Goal: Information Seeking & Learning: Check status

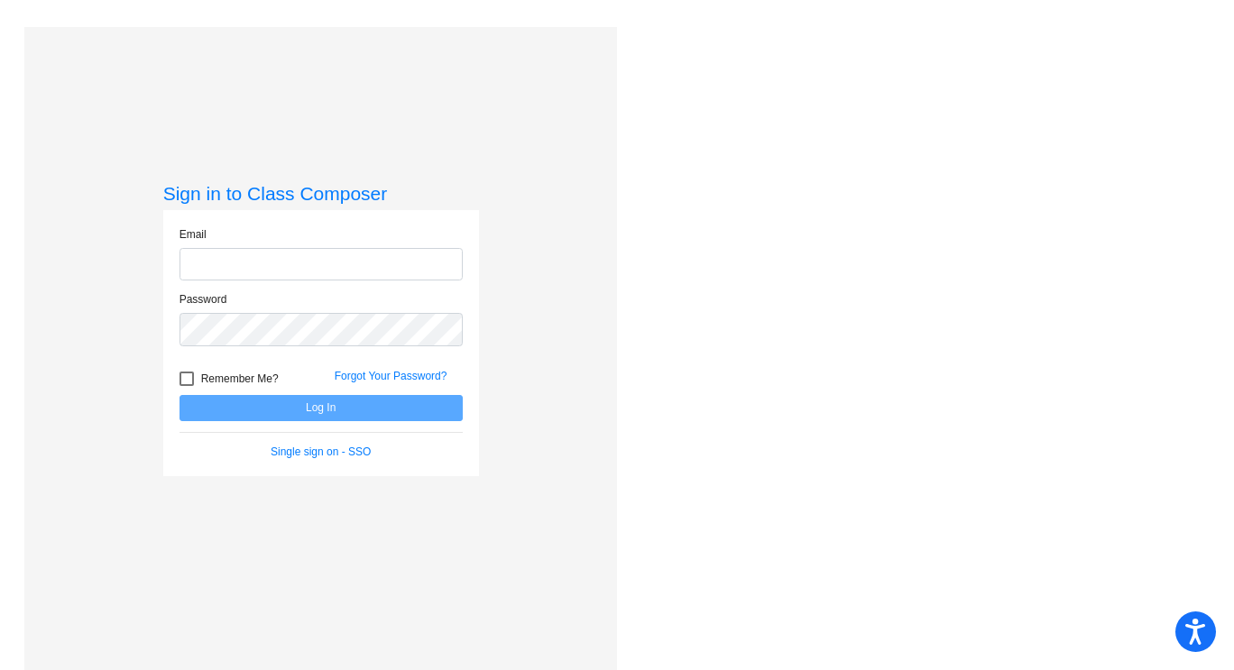
type input "csather@ceres.k12.ca.us"
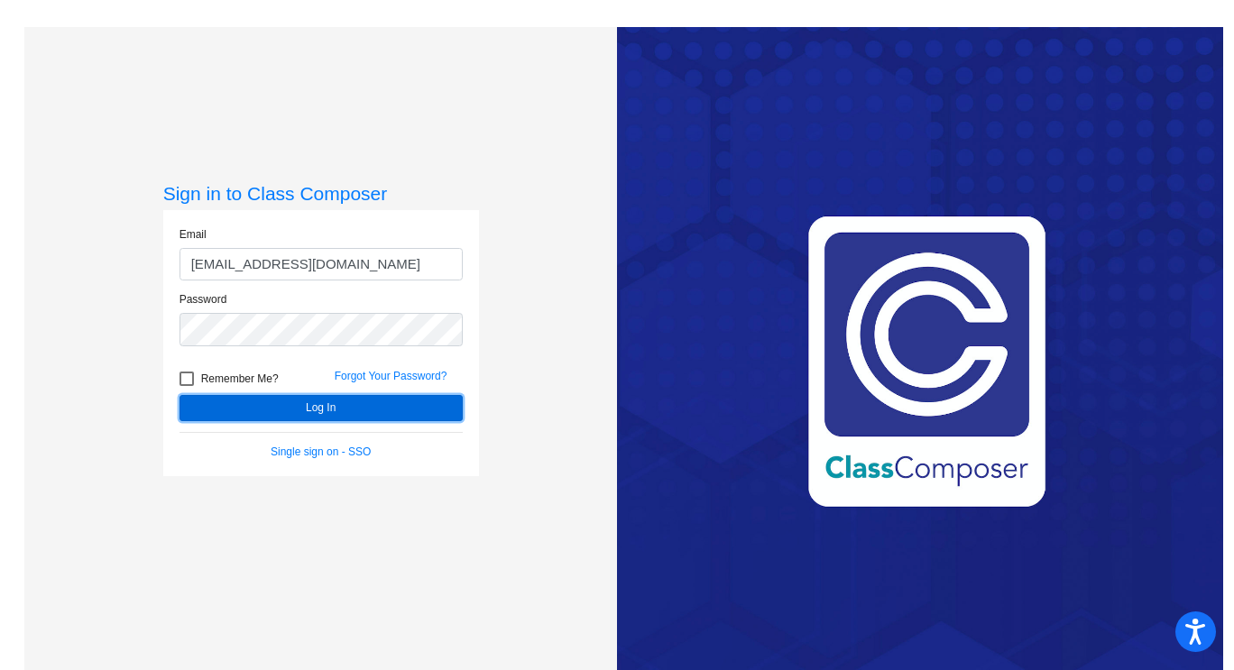
click at [283, 402] on button "Log In" at bounding box center [321, 408] width 283 height 26
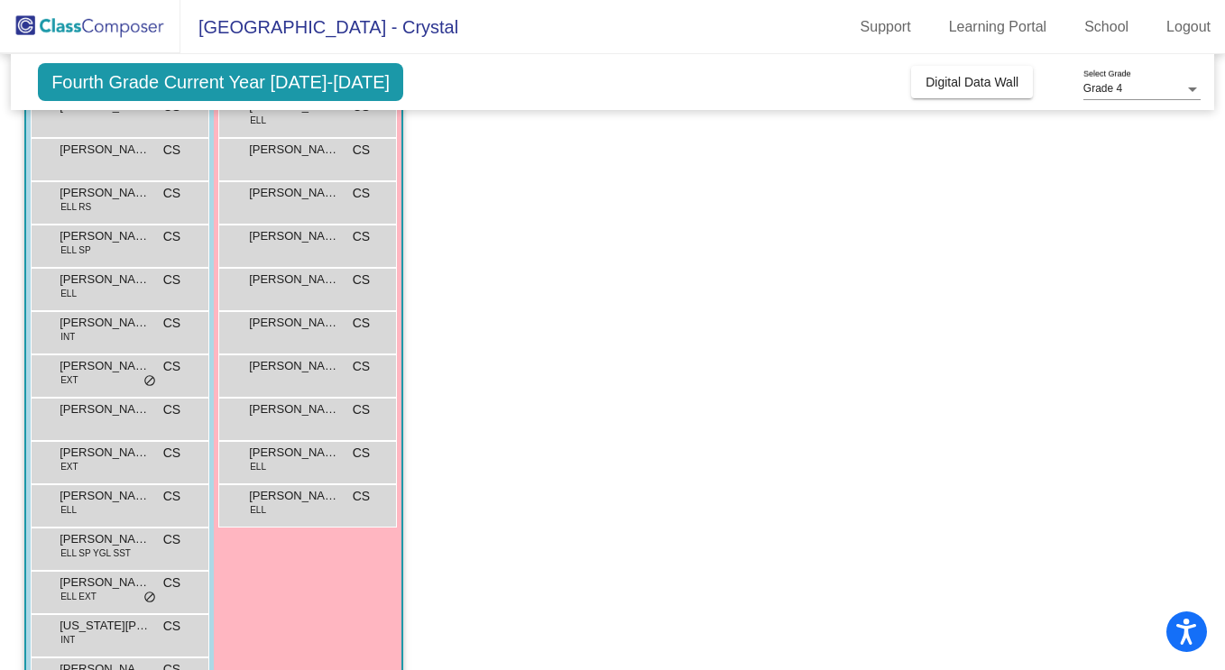
scroll to position [366, 0]
click at [92, 361] on span "[PERSON_NAME]" at bounding box center [105, 367] width 90 height 18
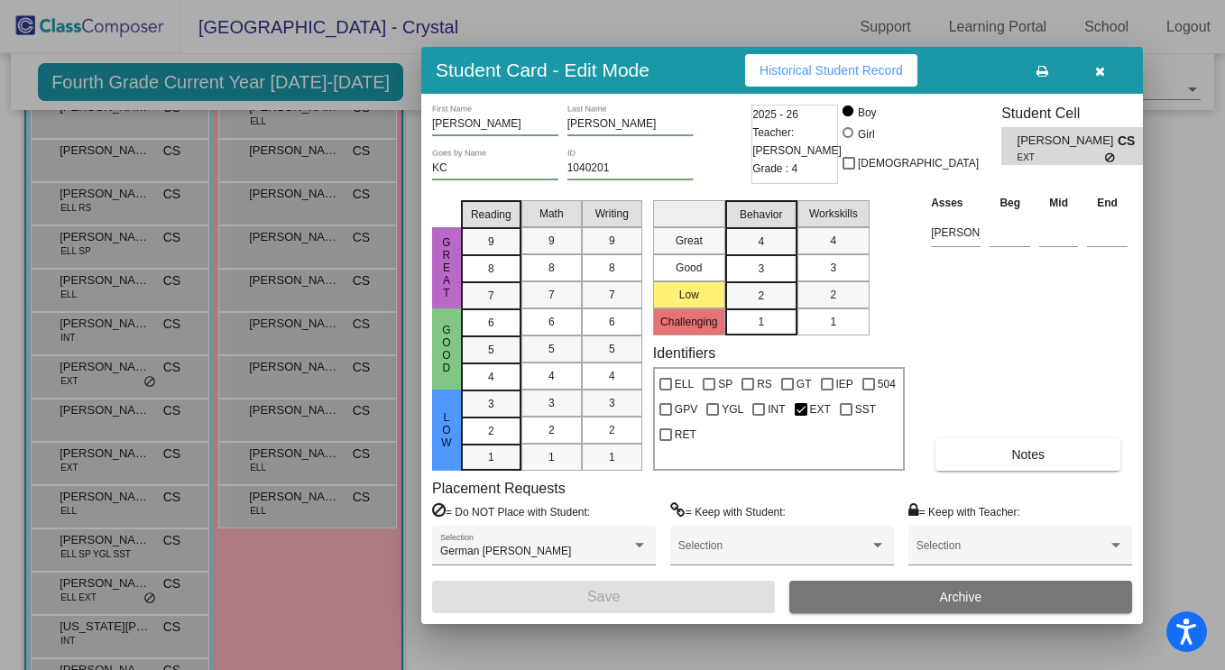
click at [836, 72] on span "Historical Student Record" at bounding box center [831, 70] width 143 height 14
click at [106, 592] on div at bounding box center [612, 335] width 1225 height 670
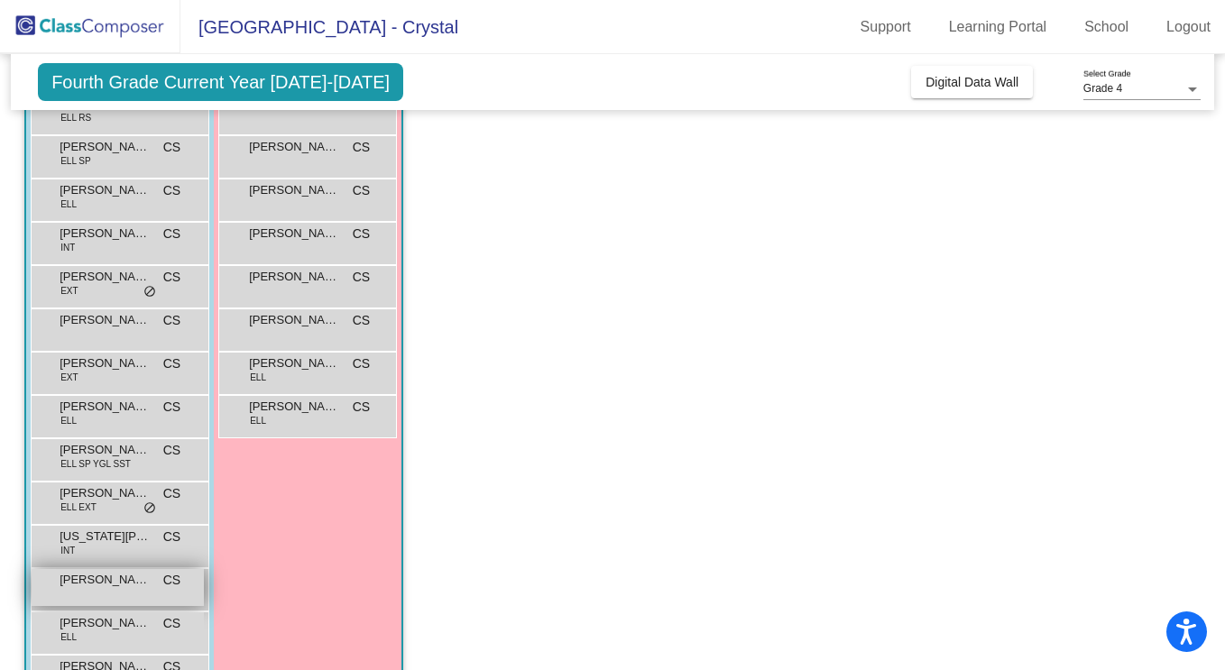
scroll to position [513, 0]
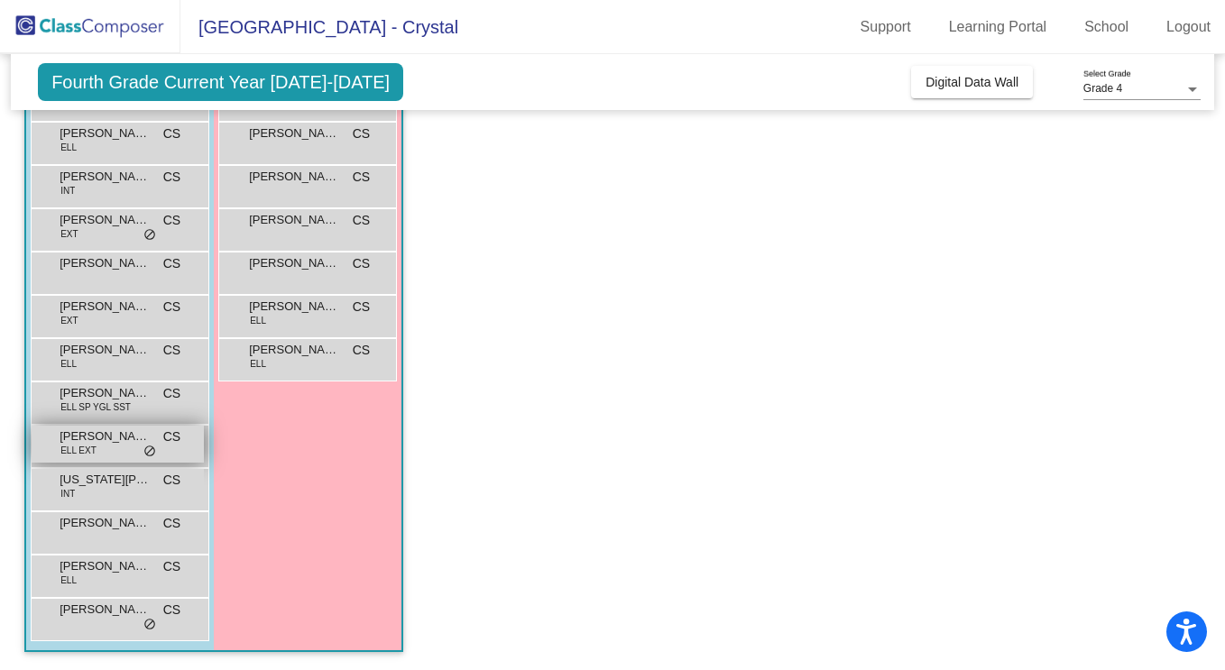
click at [109, 441] on span "[PERSON_NAME] [PERSON_NAME]" at bounding box center [105, 437] width 90 height 18
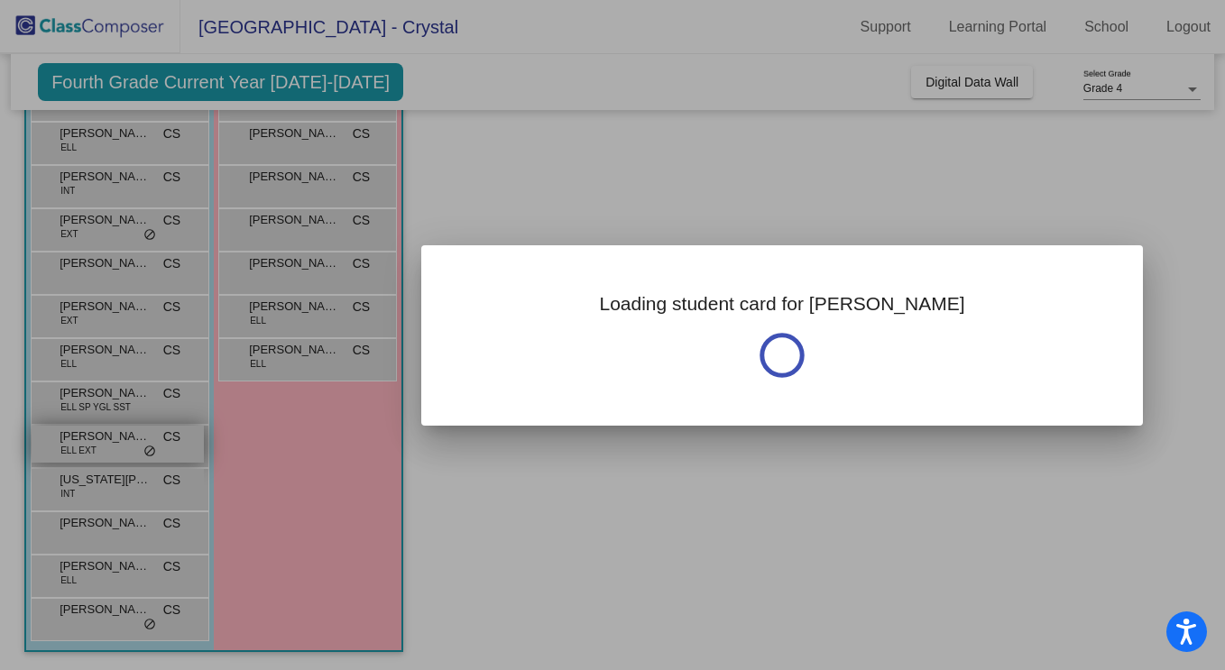
click at [109, 441] on div at bounding box center [612, 335] width 1225 height 670
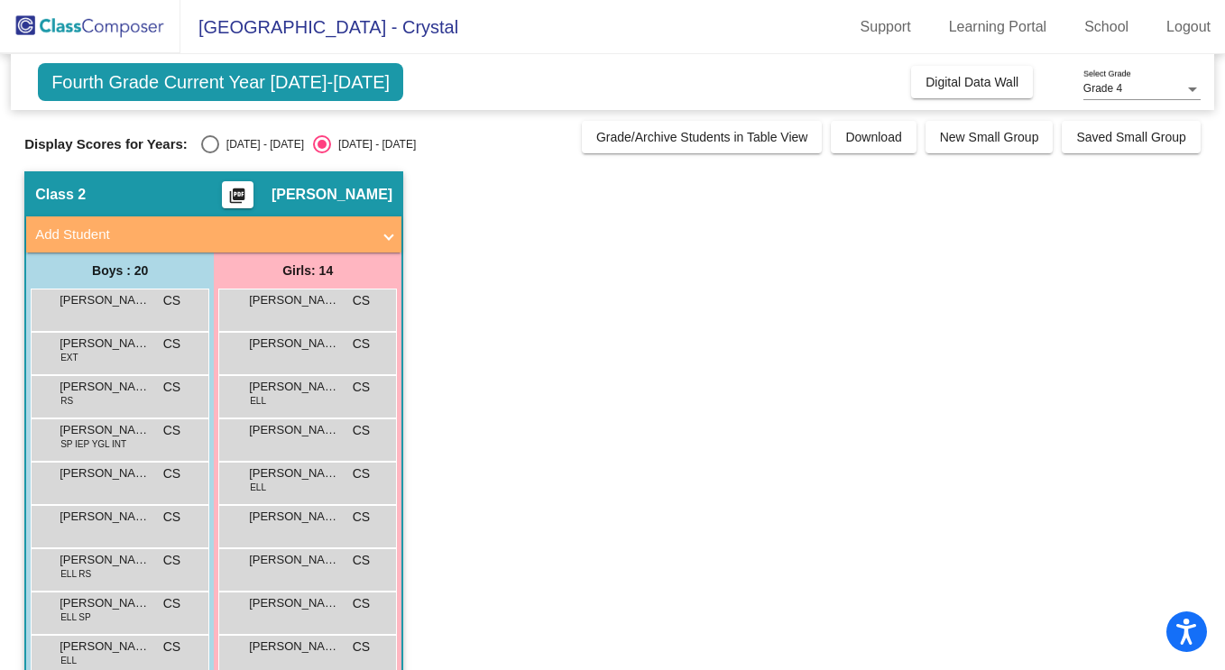
scroll to position [0, 0]
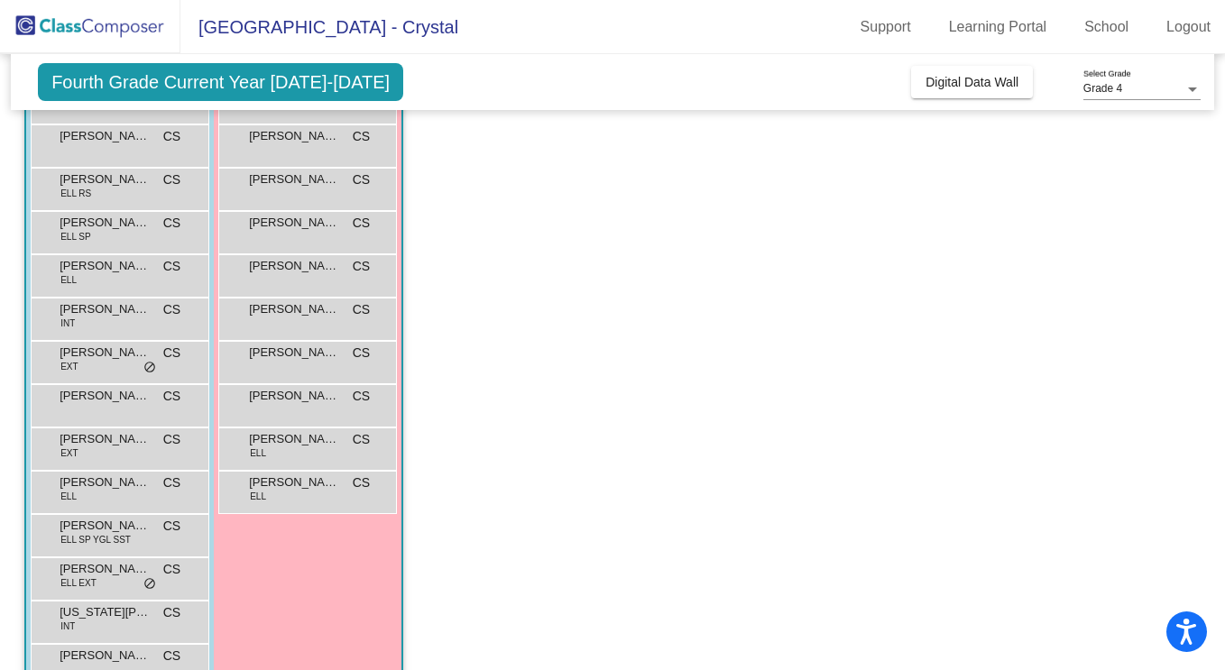
scroll to position [382, 0]
click at [105, 587] on div "[PERSON_NAME] [PERSON_NAME] EXT CS lock do_not_disturb_alt" at bounding box center [118, 576] width 172 height 37
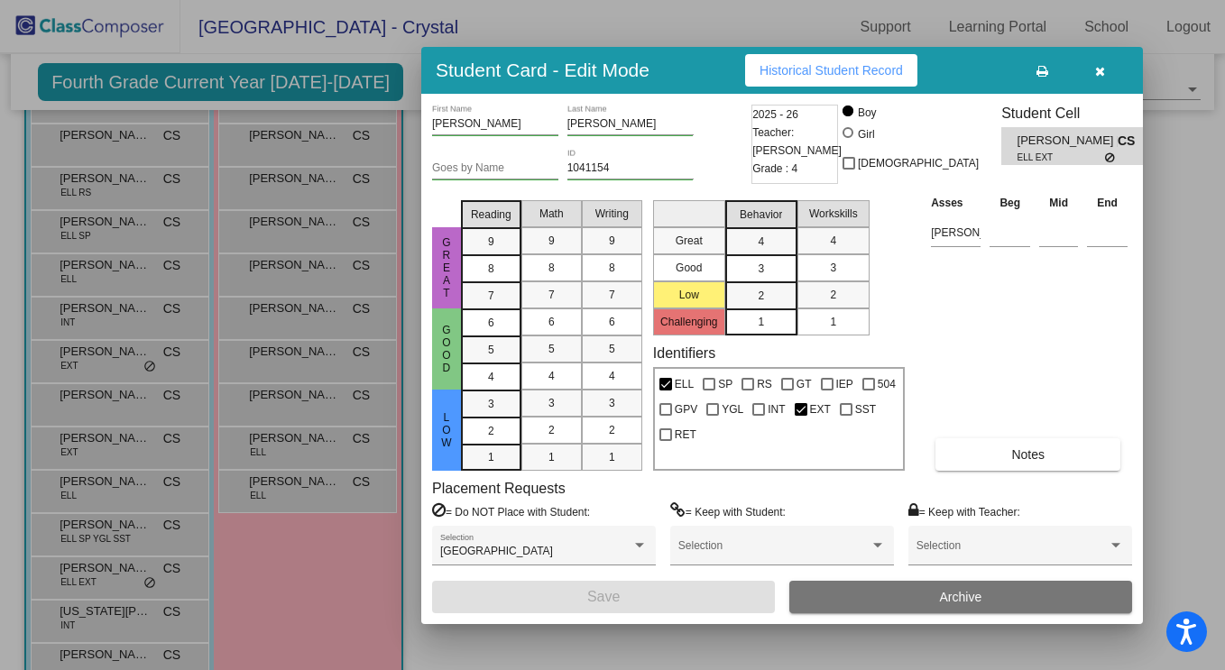
scroll to position [0, 0]
click at [847, 59] on button "Historical Student Record" at bounding box center [831, 70] width 172 height 32
click at [1099, 63] on span "button" at bounding box center [1100, 70] width 10 height 14
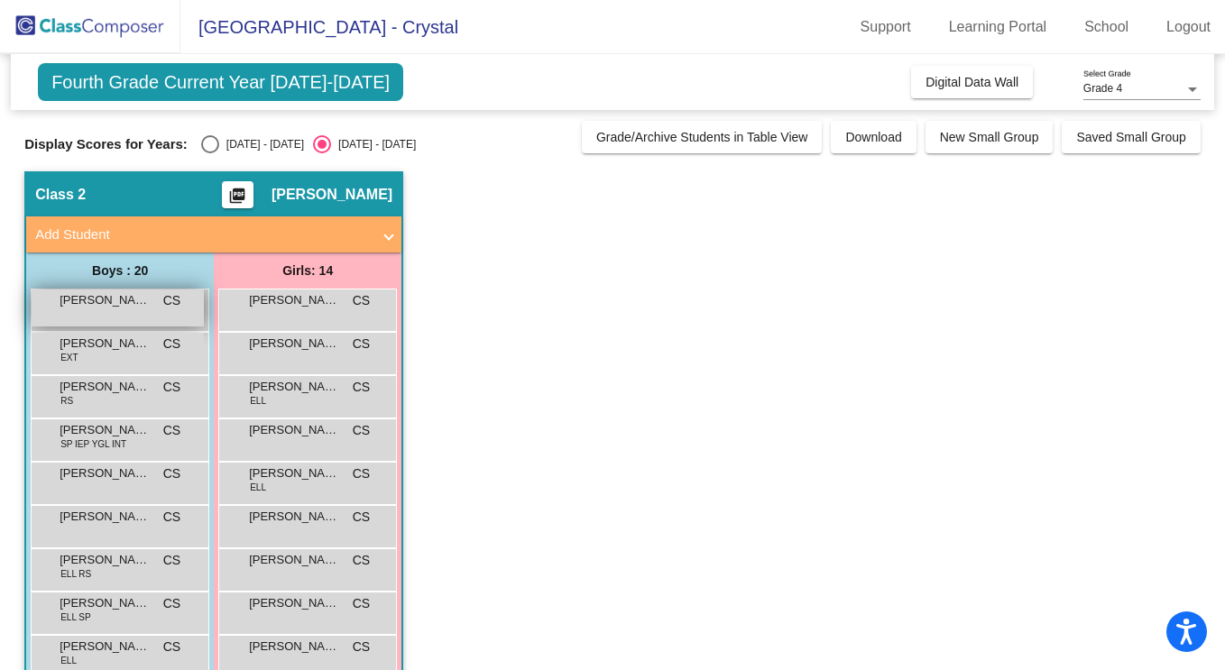
click at [124, 299] on span "[PERSON_NAME]" at bounding box center [105, 300] width 90 height 18
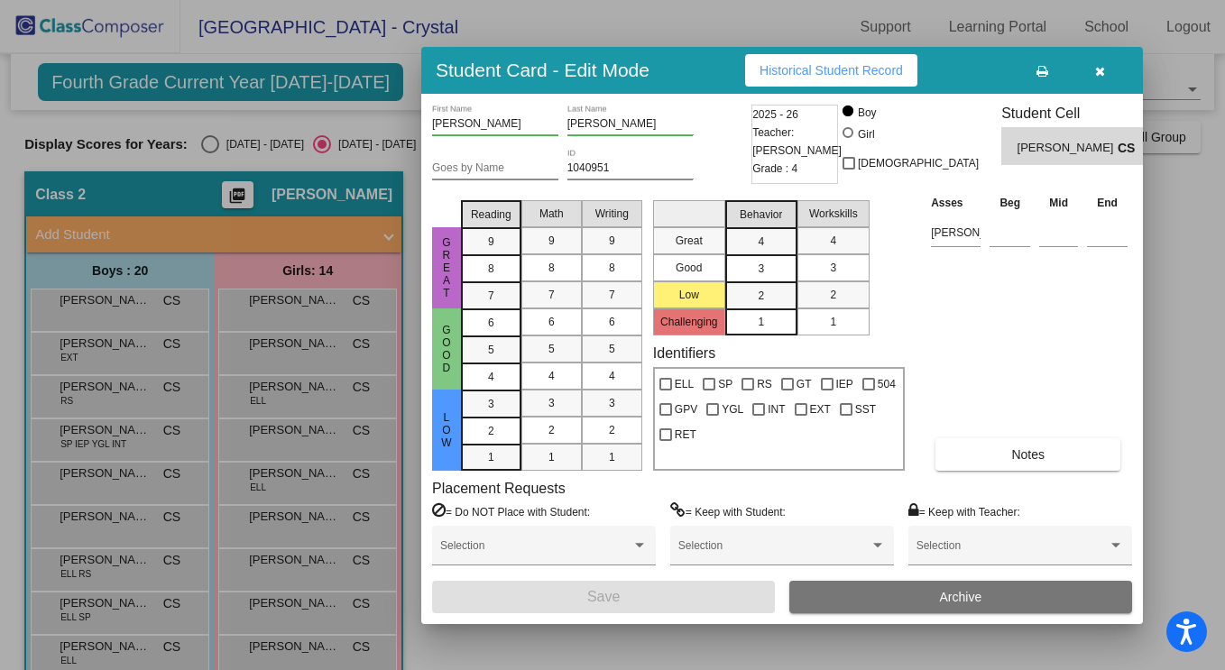
click at [819, 72] on span "Historical Student Record" at bounding box center [831, 70] width 143 height 14
click at [1099, 68] on icon "button" at bounding box center [1100, 71] width 10 height 13
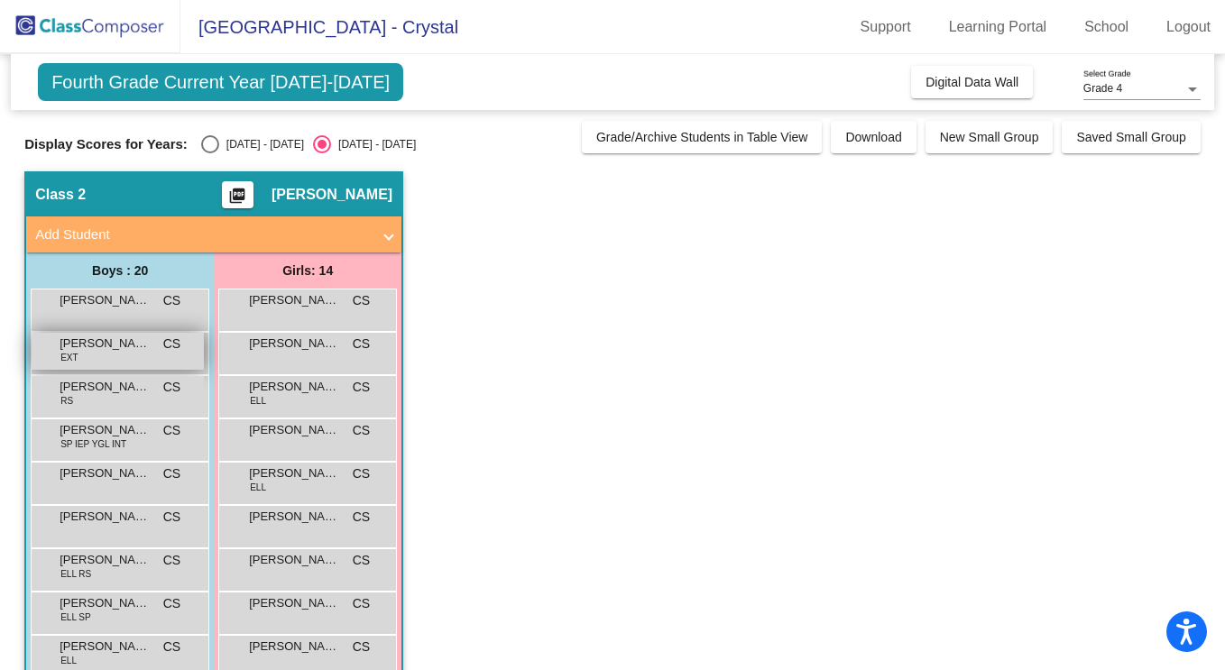
click at [129, 340] on span "[PERSON_NAME]" at bounding box center [105, 344] width 90 height 18
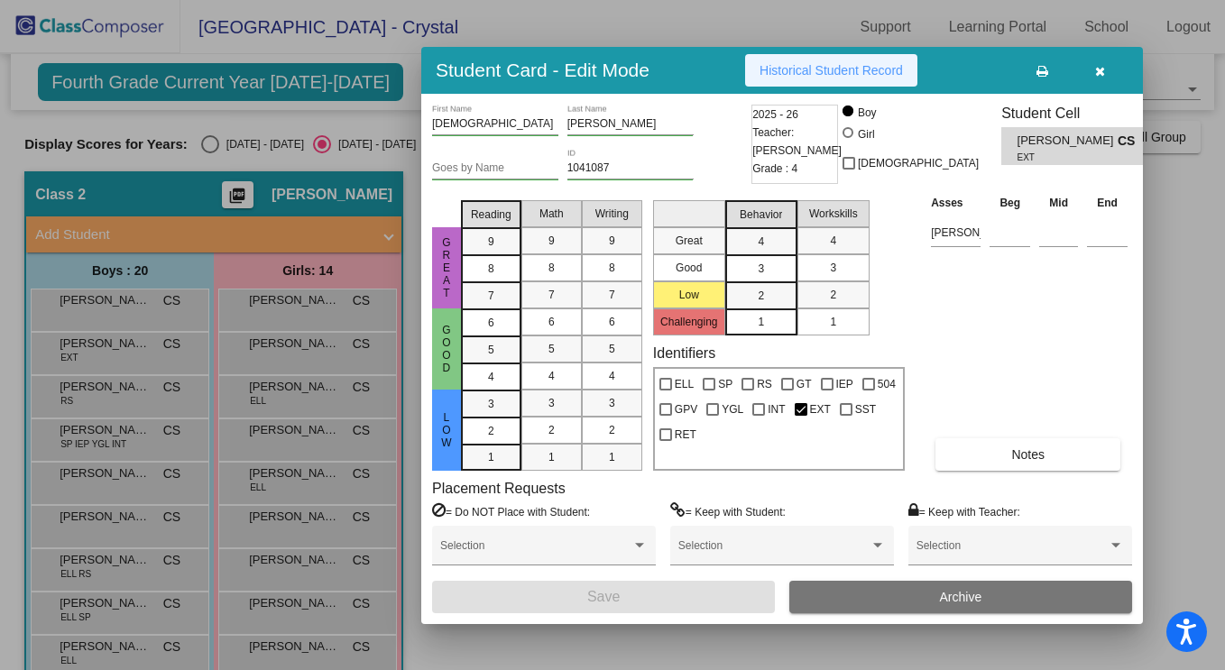
click at [800, 65] on span "Historical Student Record" at bounding box center [831, 70] width 143 height 14
click at [1093, 73] on button "button" at bounding box center [1100, 70] width 58 height 32
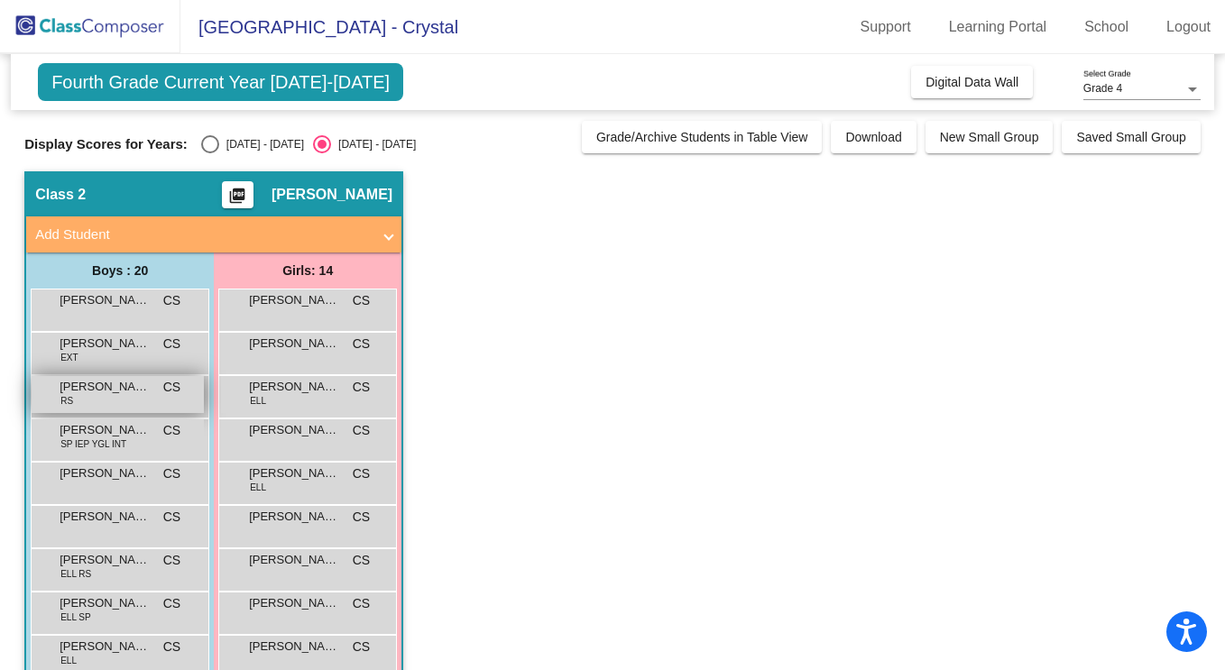
click at [125, 401] on div "[PERSON_NAME] RS CS lock do_not_disturb_alt" at bounding box center [118, 394] width 172 height 37
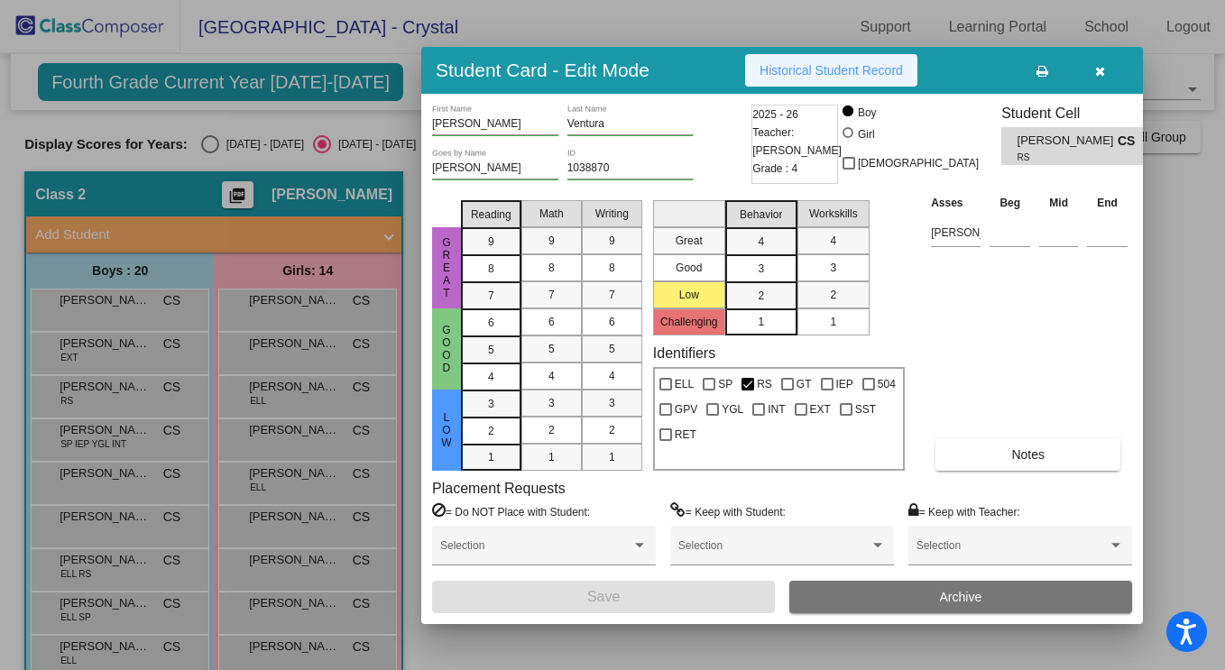
click at [817, 57] on button "Historical Student Record" at bounding box center [831, 70] width 172 height 32
click at [1101, 71] on icon "button" at bounding box center [1100, 71] width 10 height 13
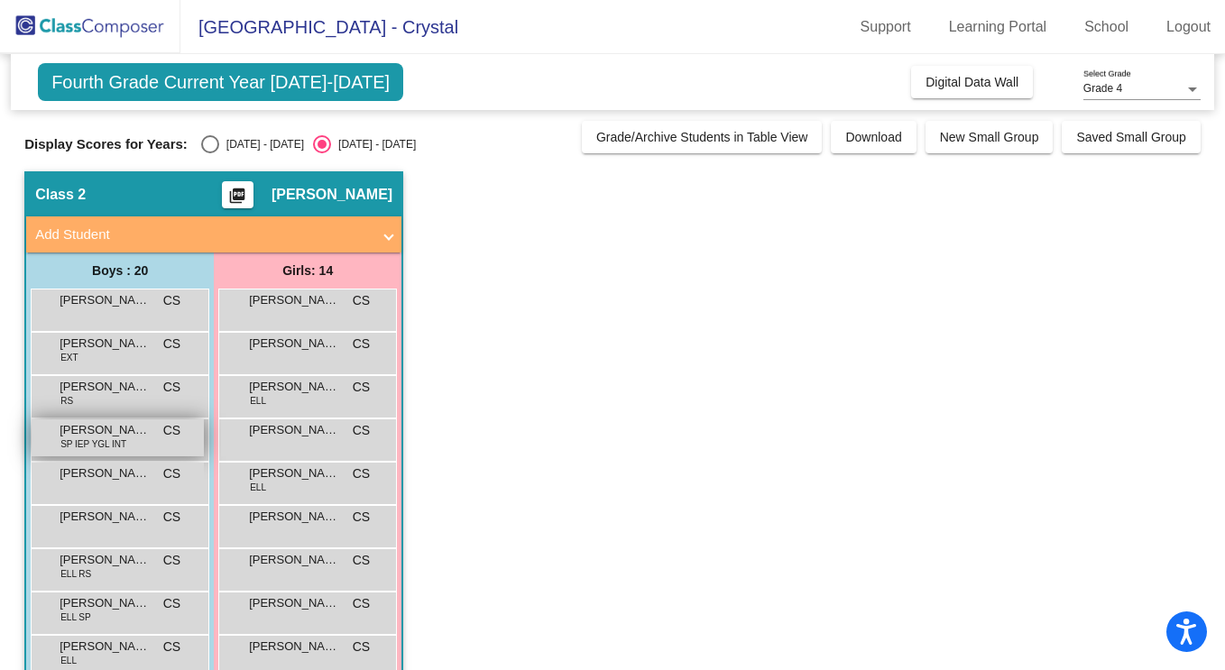
click at [105, 439] on span "SP IEP YGL INT" at bounding box center [93, 445] width 66 height 14
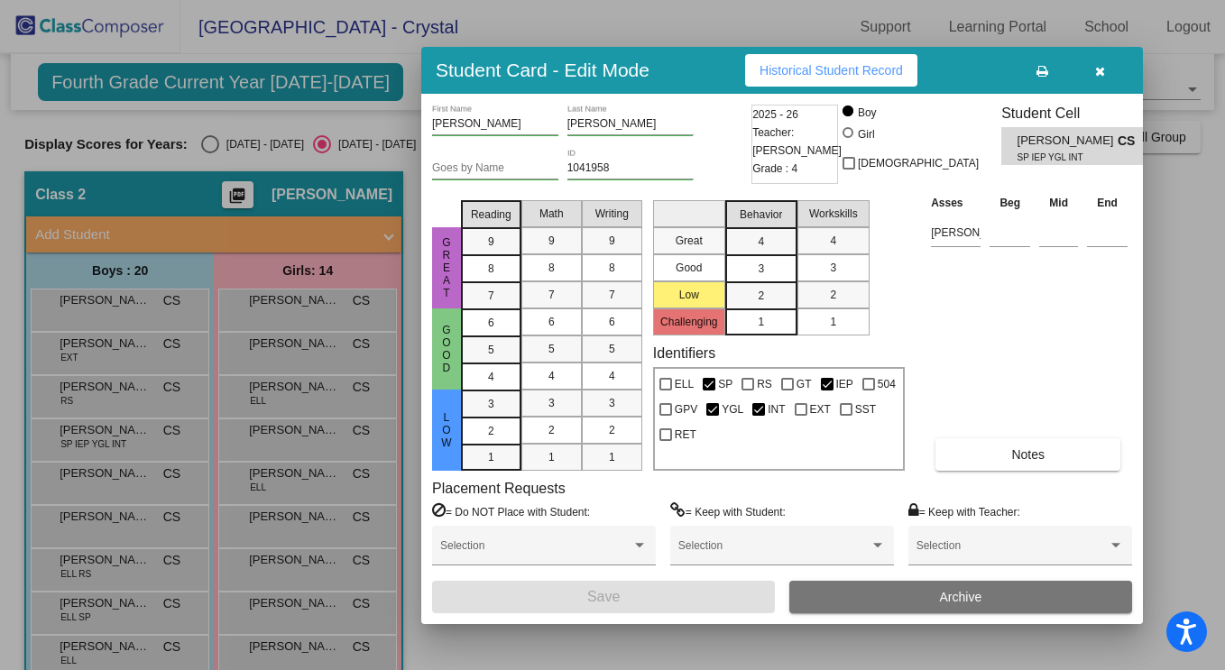
click at [832, 58] on button "Historical Student Record" at bounding box center [831, 70] width 172 height 32
click at [827, 69] on span "Historical Student Record" at bounding box center [831, 70] width 143 height 14
click at [1098, 75] on icon "button" at bounding box center [1100, 71] width 10 height 13
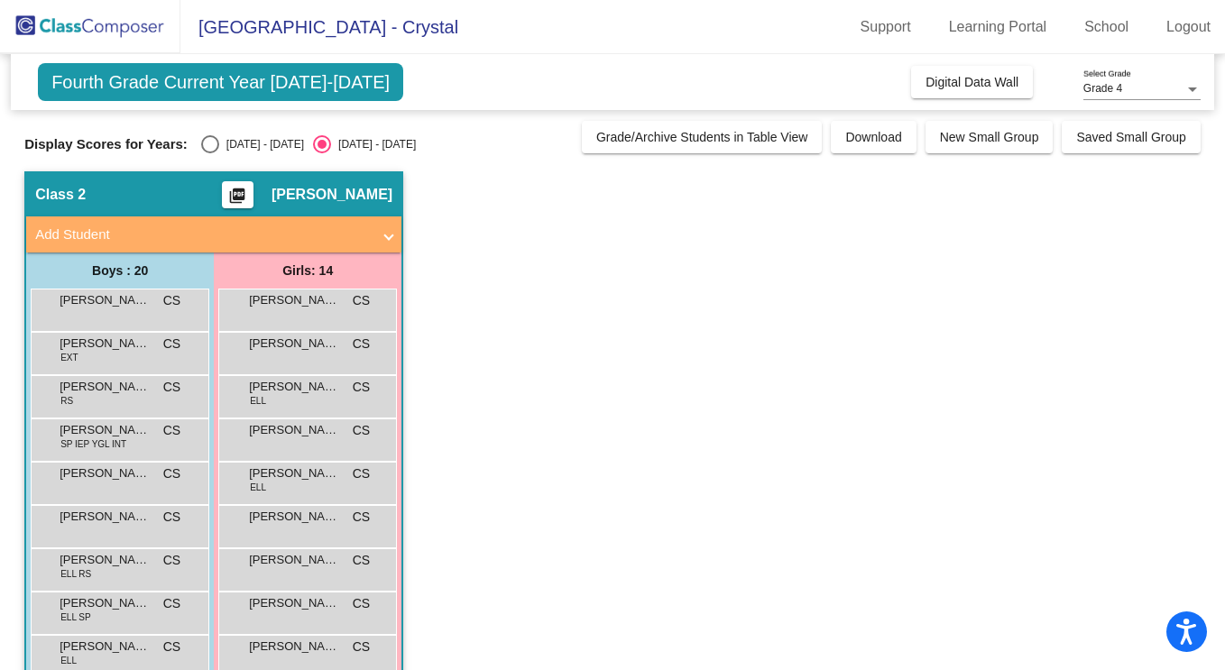
scroll to position [86, 0]
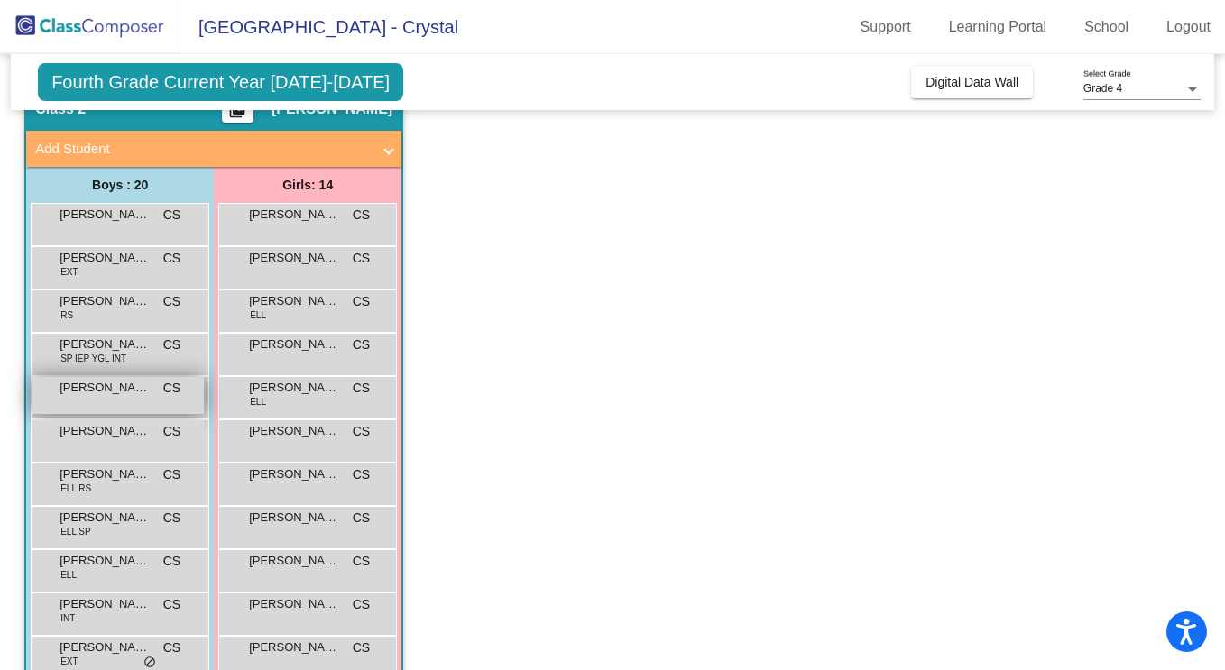
click at [96, 393] on span "[PERSON_NAME]" at bounding box center [105, 388] width 90 height 18
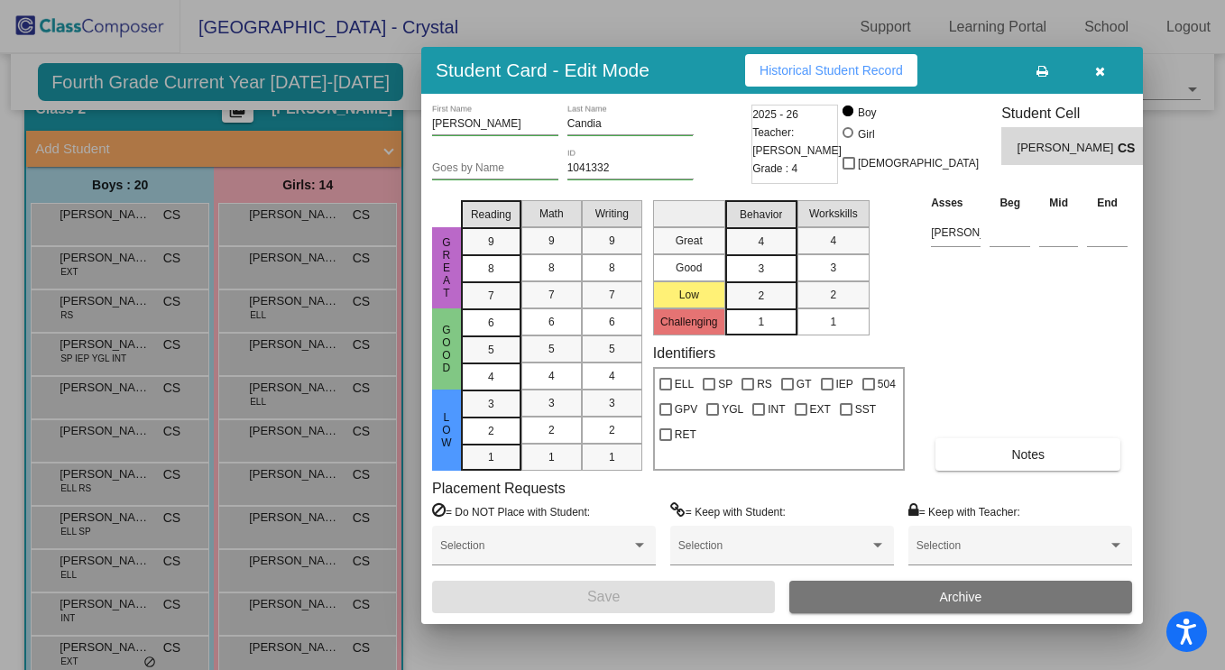
click at [785, 67] on span "Historical Student Record" at bounding box center [831, 70] width 143 height 14
click at [1095, 68] on icon "button" at bounding box center [1100, 71] width 10 height 13
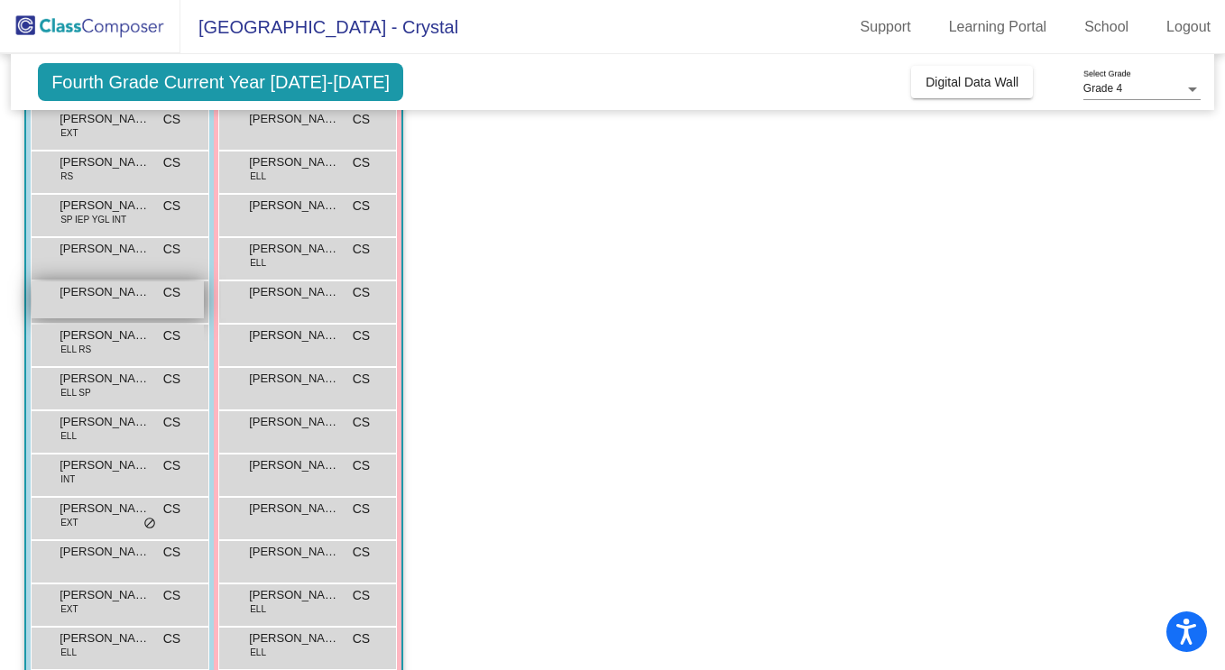
scroll to position [226, 0]
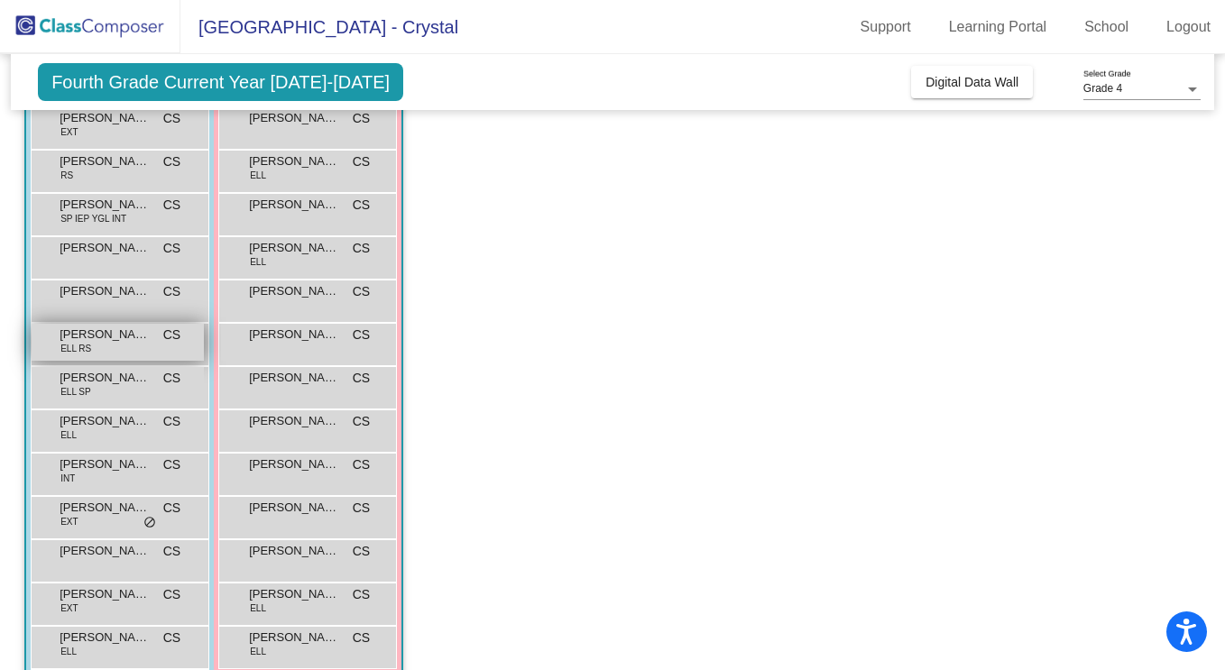
click at [125, 337] on span "[PERSON_NAME]" at bounding box center [105, 335] width 90 height 18
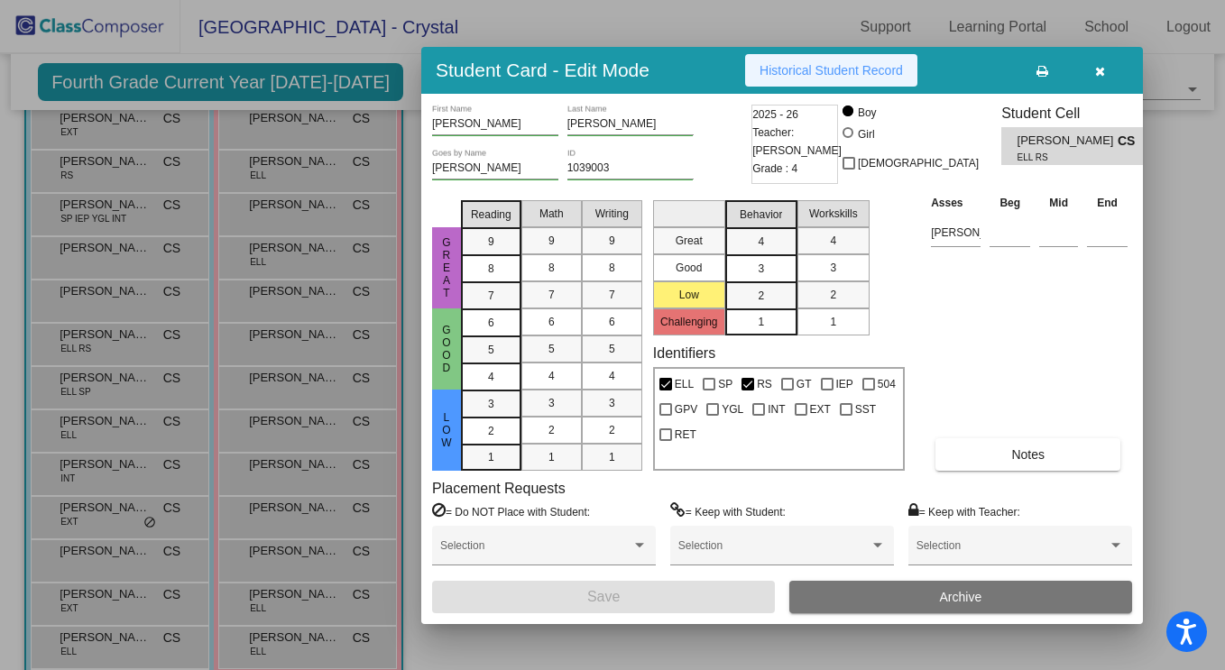
click at [833, 67] on span "Historical Student Record" at bounding box center [831, 70] width 143 height 14
click at [1090, 66] on button "button" at bounding box center [1100, 70] width 58 height 32
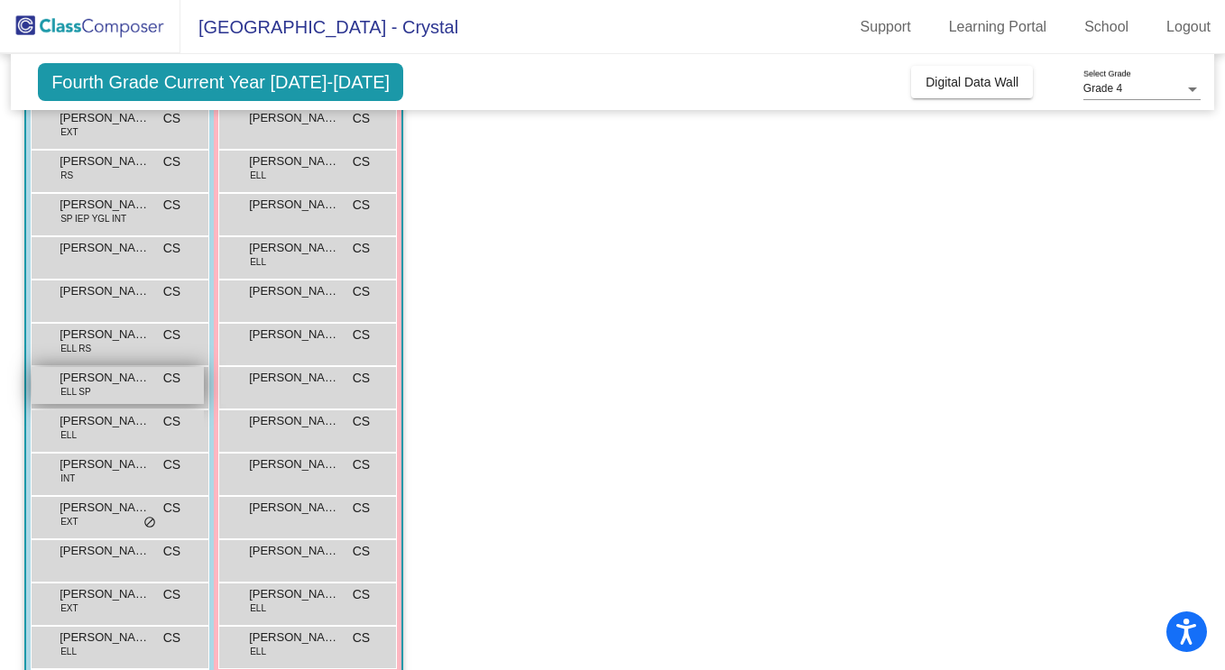
click at [109, 393] on div "[PERSON_NAME] ELL SP CS lock do_not_disturb_alt" at bounding box center [118, 385] width 172 height 37
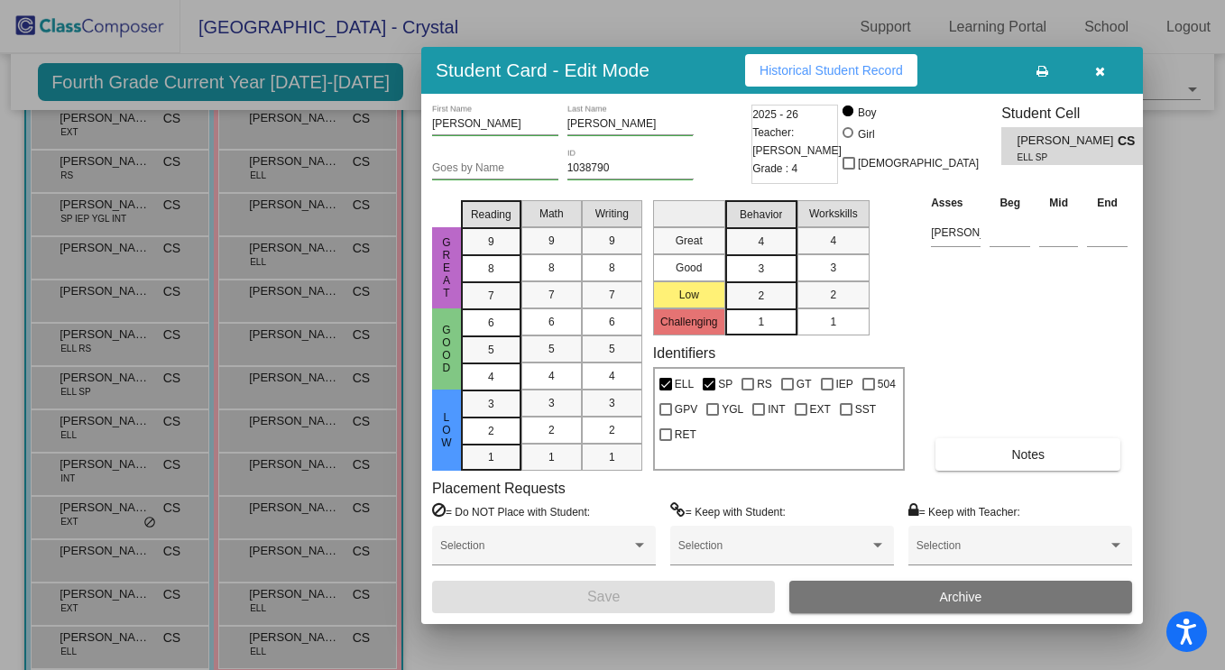
click at [810, 68] on span "Historical Student Record" at bounding box center [831, 70] width 143 height 14
click at [858, 69] on span "Historical Student Record" at bounding box center [831, 70] width 143 height 14
click at [1098, 68] on icon "button" at bounding box center [1100, 71] width 10 height 13
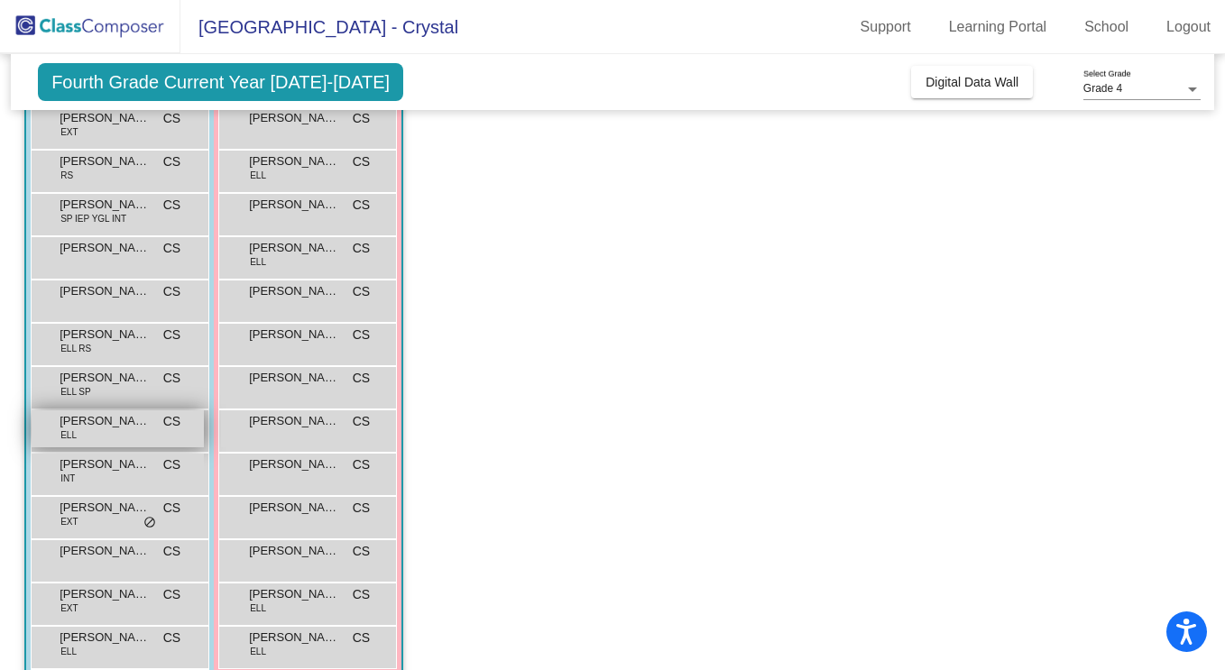
click at [107, 428] on span "[PERSON_NAME]" at bounding box center [105, 421] width 90 height 18
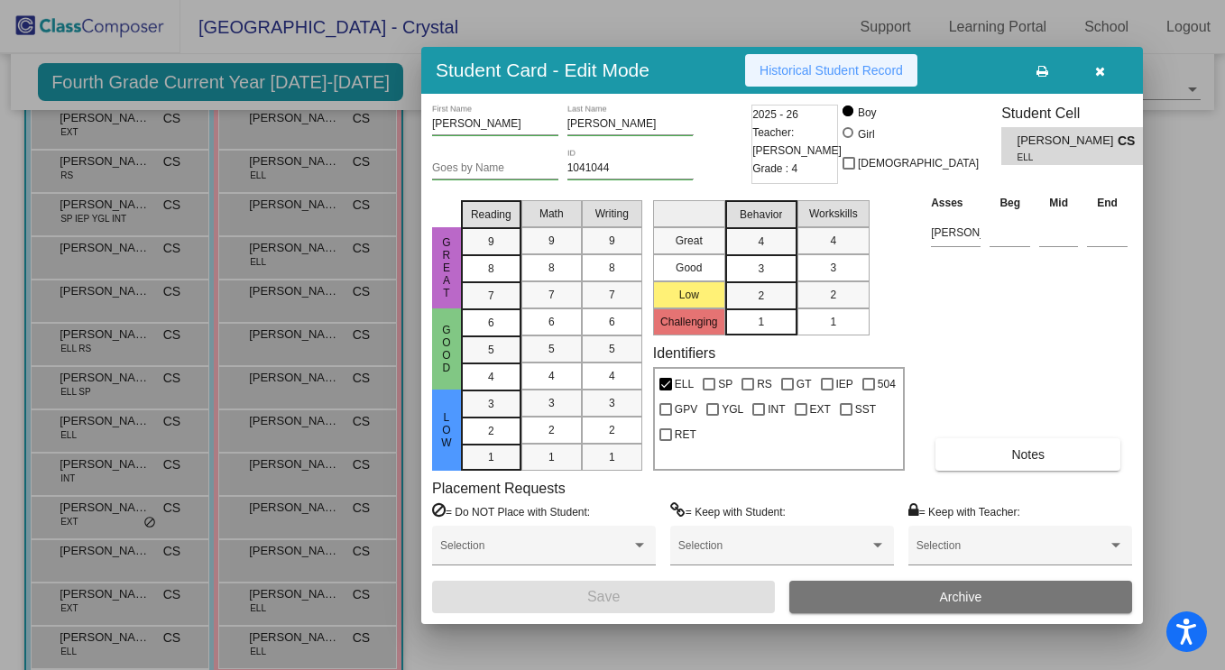
click at [842, 64] on span "Historical Student Record" at bounding box center [831, 70] width 143 height 14
click at [1104, 70] on icon "button" at bounding box center [1100, 71] width 10 height 13
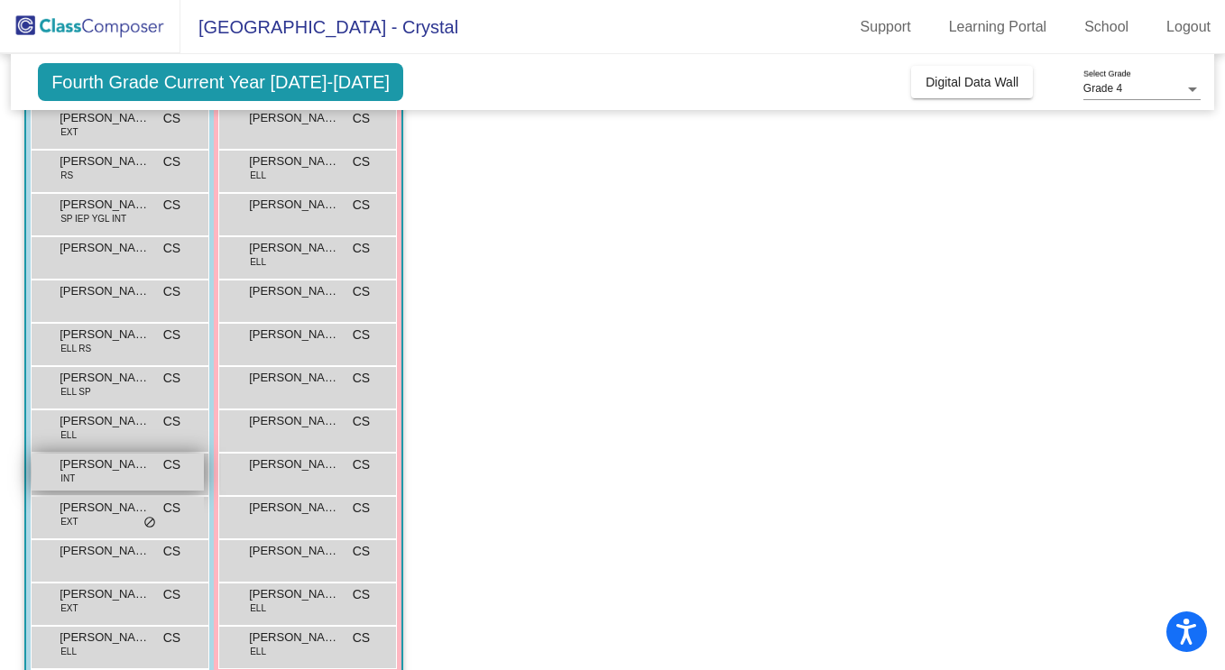
click at [102, 476] on div "[PERSON_NAME] INT CS lock do_not_disturb_alt" at bounding box center [118, 472] width 172 height 37
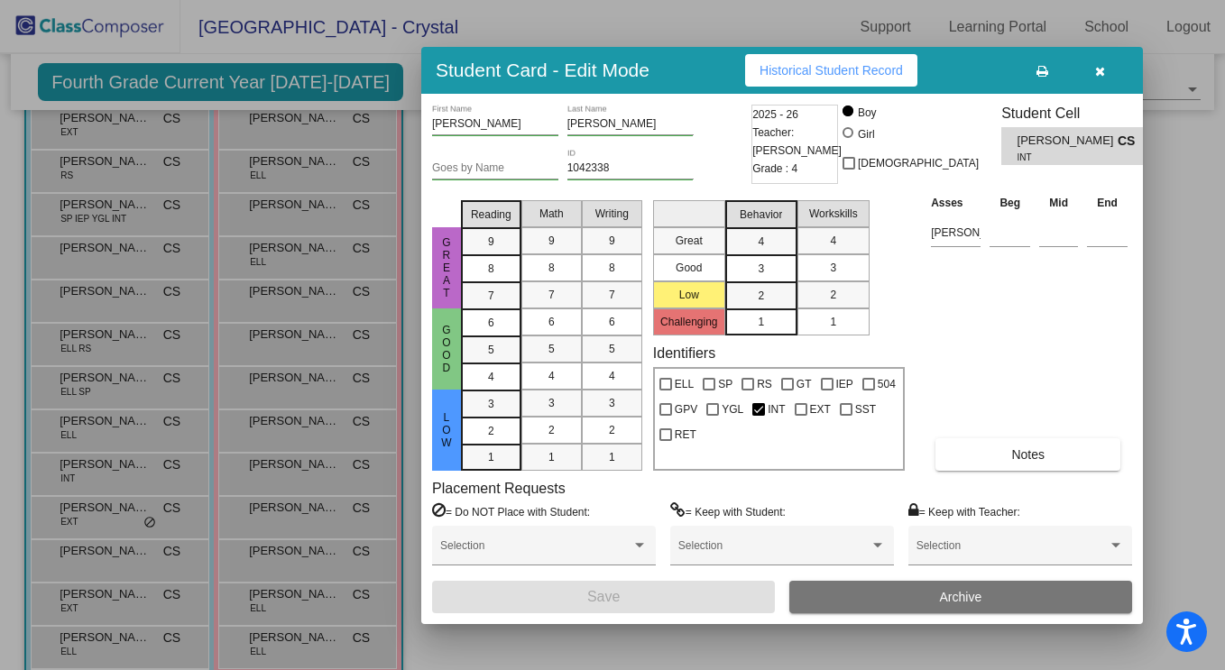
click at [826, 63] on span "Historical Student Record" at bounding box center [831, 70] width 143 height 14
click at [1102, 63] on span "button" at bounding box center [1100, 70] width 10 height 14
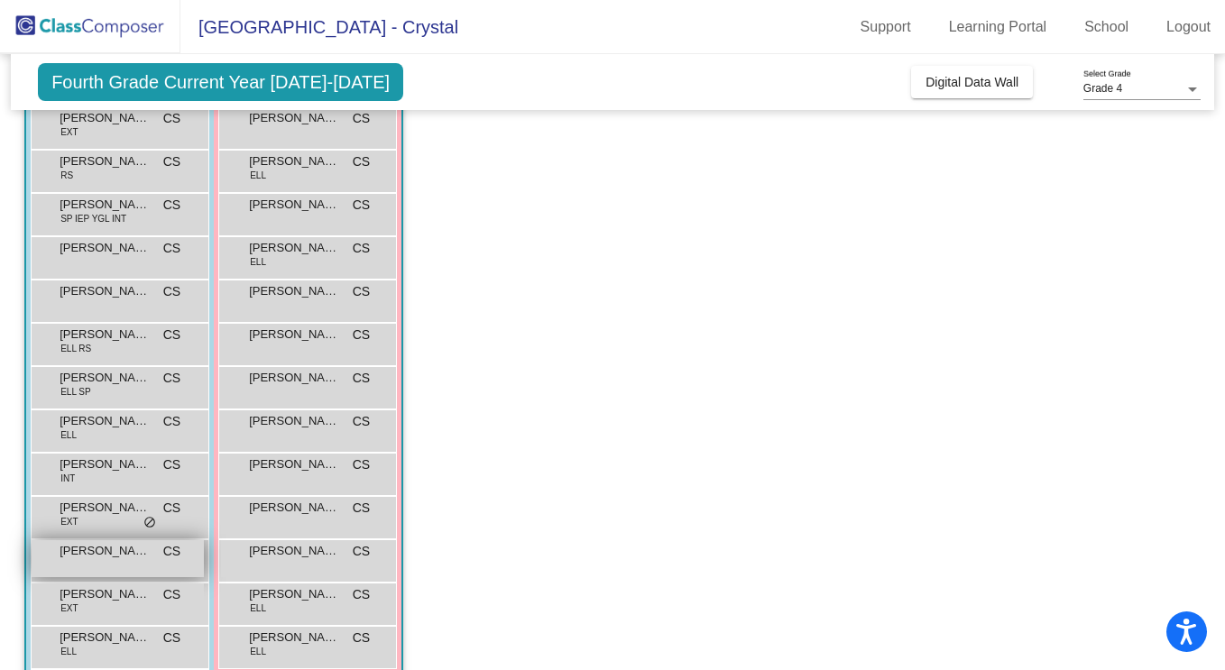
click at [93, 556] on span "[PERSON_NAME]" at bounding box center [105, 551] width 90 height 18
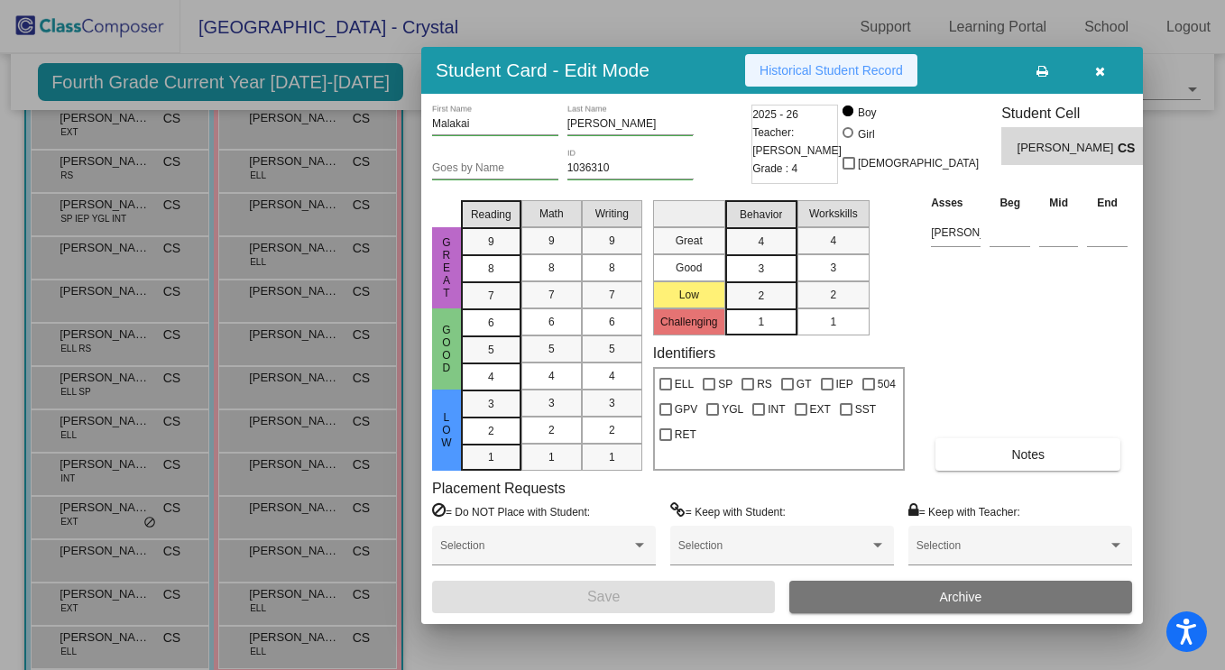
click at [836, 80] on button "Historical Student Record" at bounding box center [831, 70] width 172 height 32
click at [1100, 69] on icon "button" at bounding box center [1100, 71] width 10 height 13
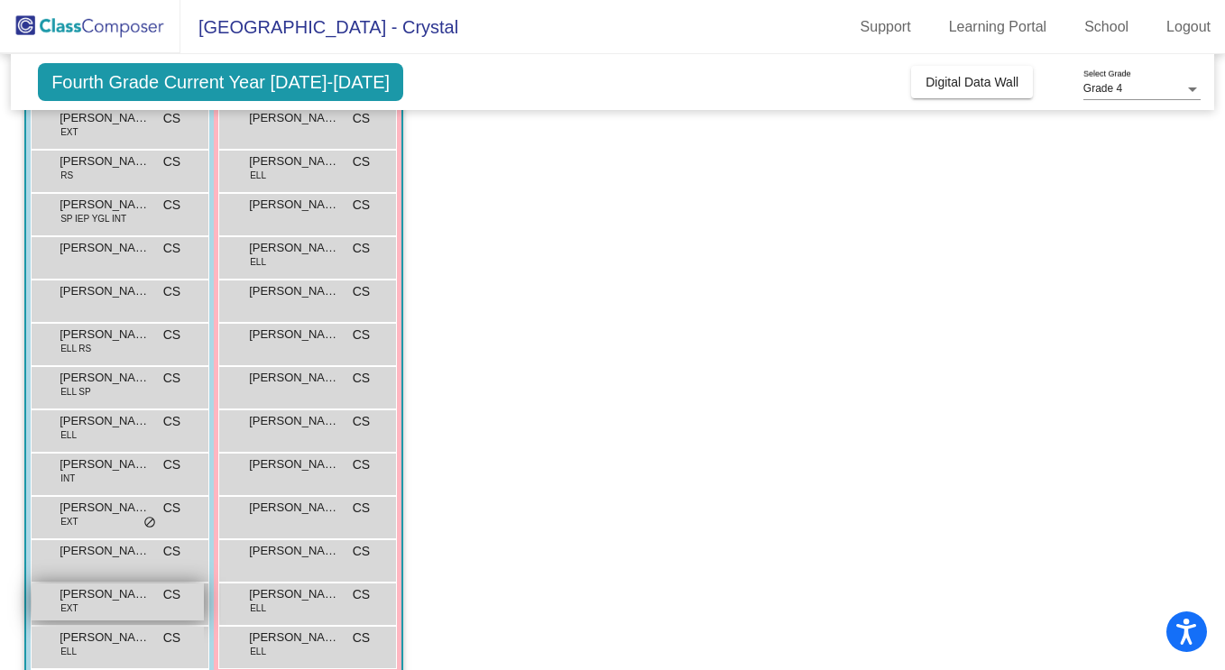
click at [115, 602] on span "[PERSON_NAME]" at bounding box center [105, 595] width 90 height 18
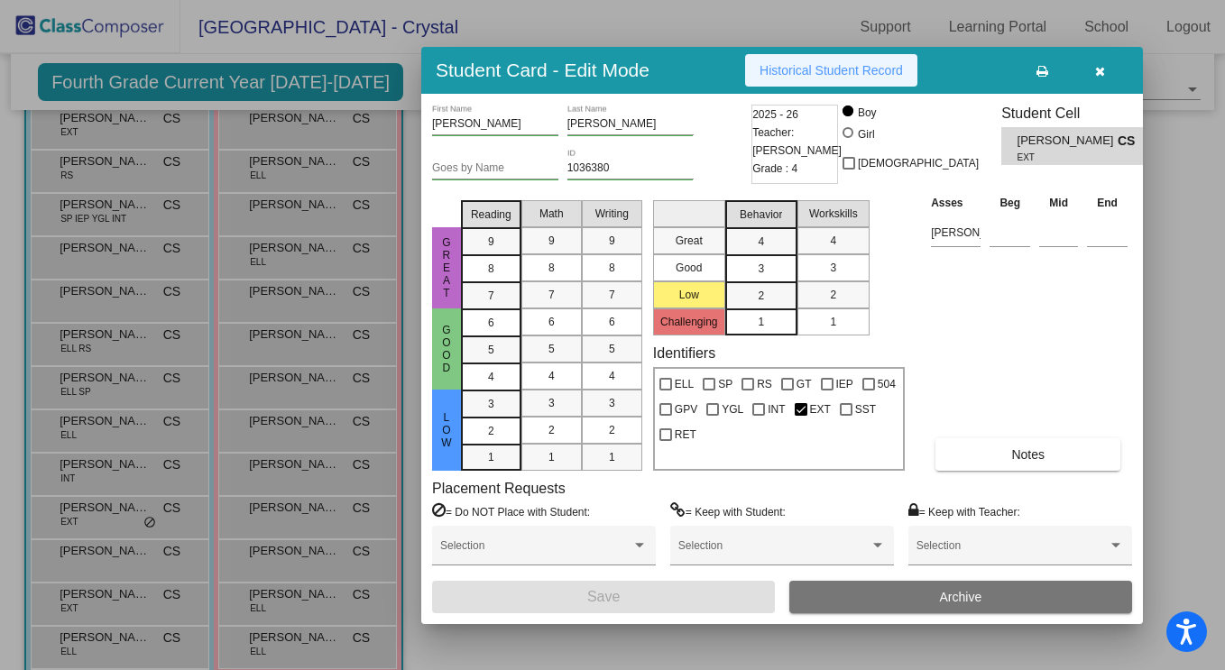
click at [820, 74] on span "Historical Student Record" at bounding box center [831, 70] width 143 height 14
click at [1098, 68] on icon "button" at bounding box center [1100, 71] width 10 height 13
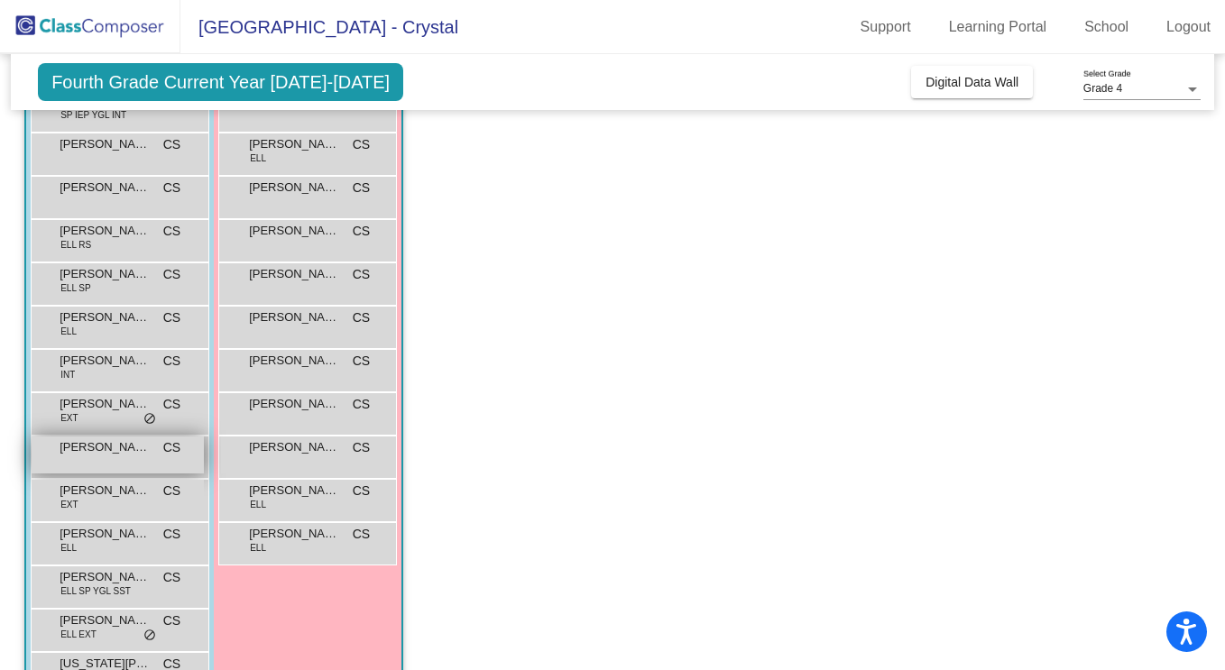
scroll to position [337, 0]
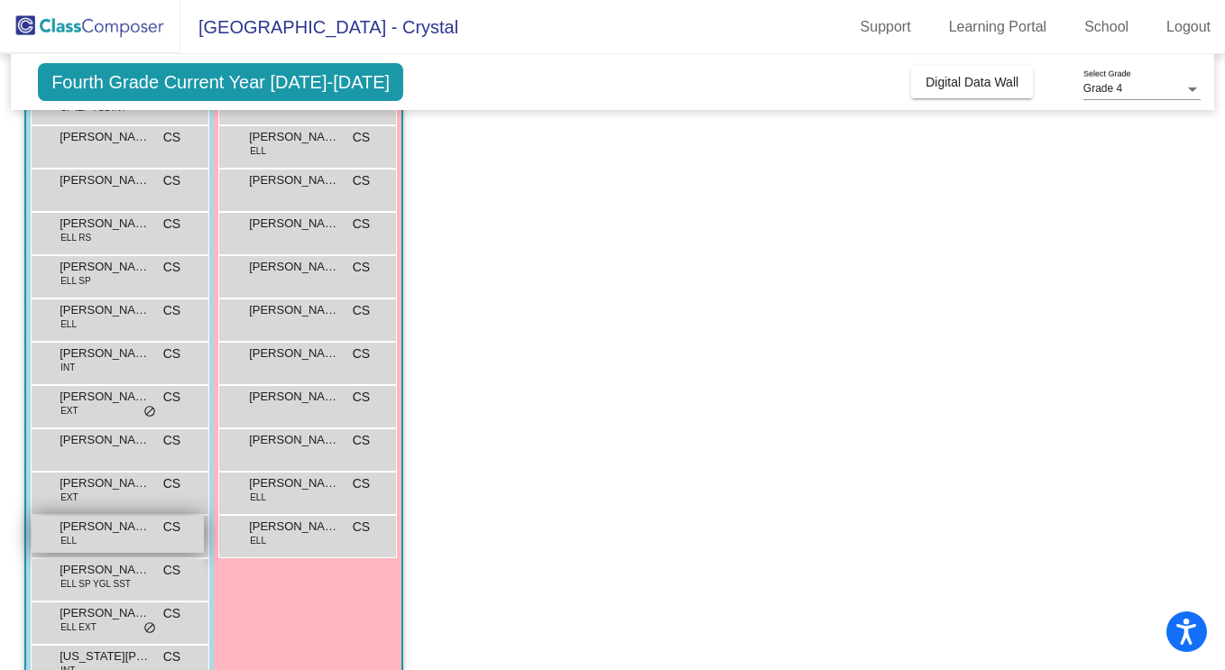
click at [115, 537] on div "[PERSON_NAME] [PERSON_NAME] lock do_not_disturb_alt" at bounding box center [118, 534] width 172 height 37
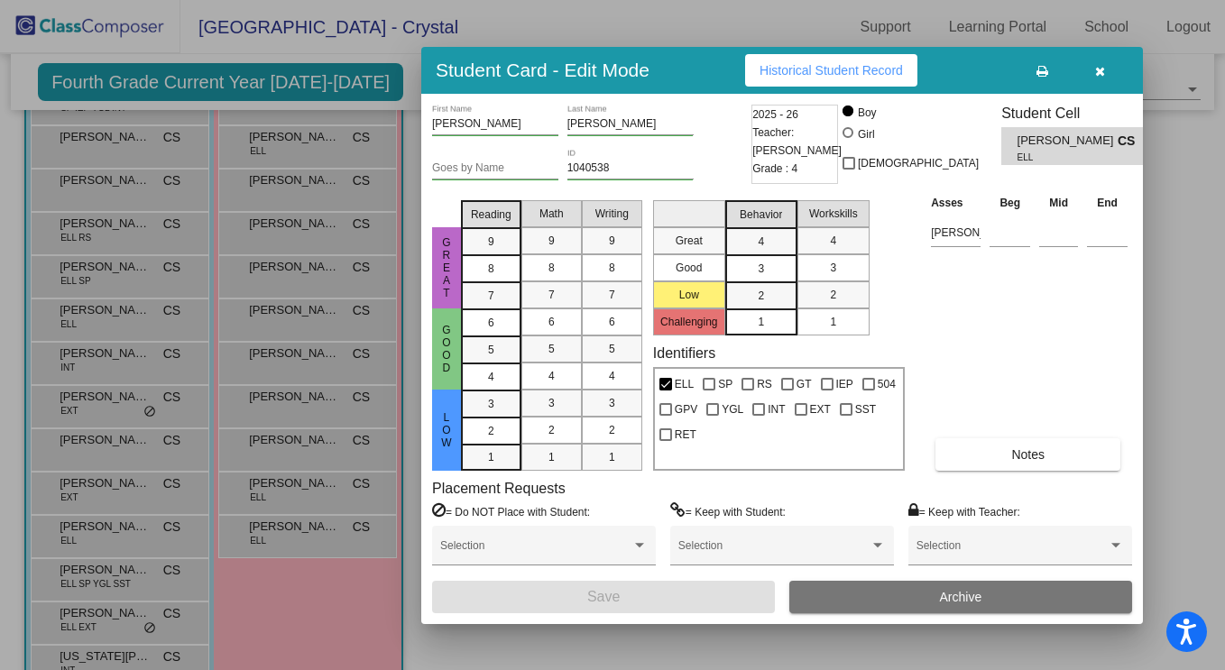
click at [837, 72] on span "Historical Student Record" at bounding box center [831, 70] width 143 height 14
click at [1094, 70] on button "button" at bounding box center [1100, 70] width 58 height 32
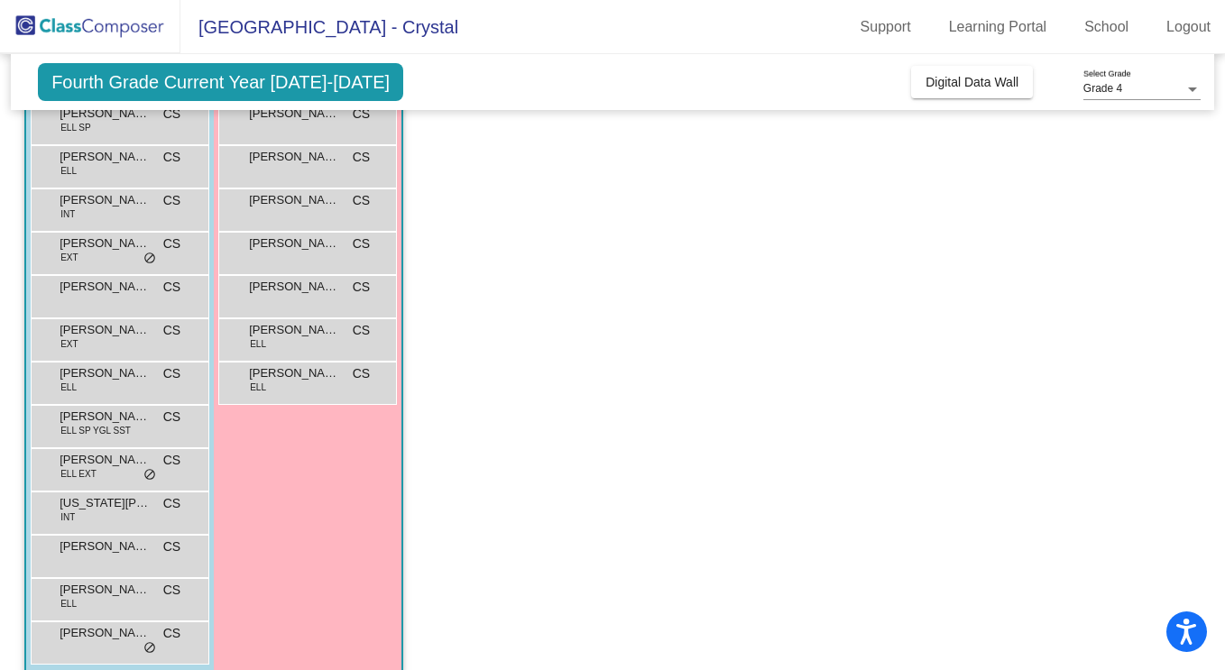
scroll to position [513, 0]
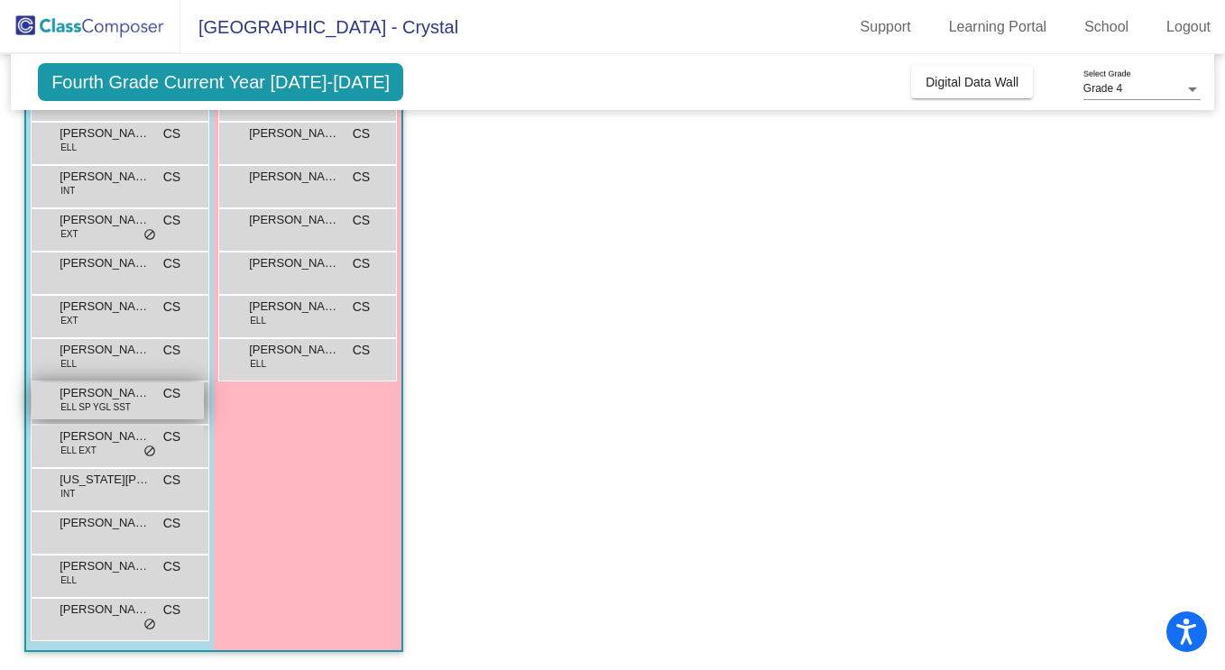
click at [108, 398] on span "[PERSON_NAME]" at bounding box center [105, 393] width 90 height 18
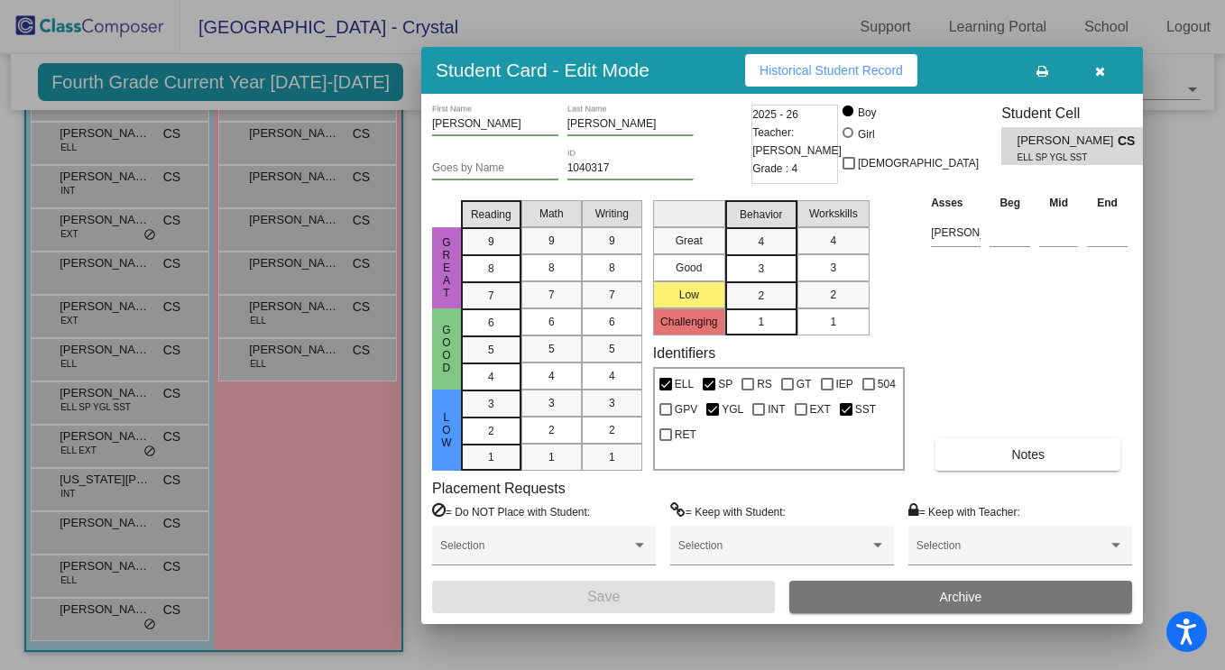
click at [826, 74] on span "Historical Student Record" at bounding box center [831, 70] width 143 height 14
click at [1100, 66] on icon "button" at bounding box center [1100, 71] width 10 height 13
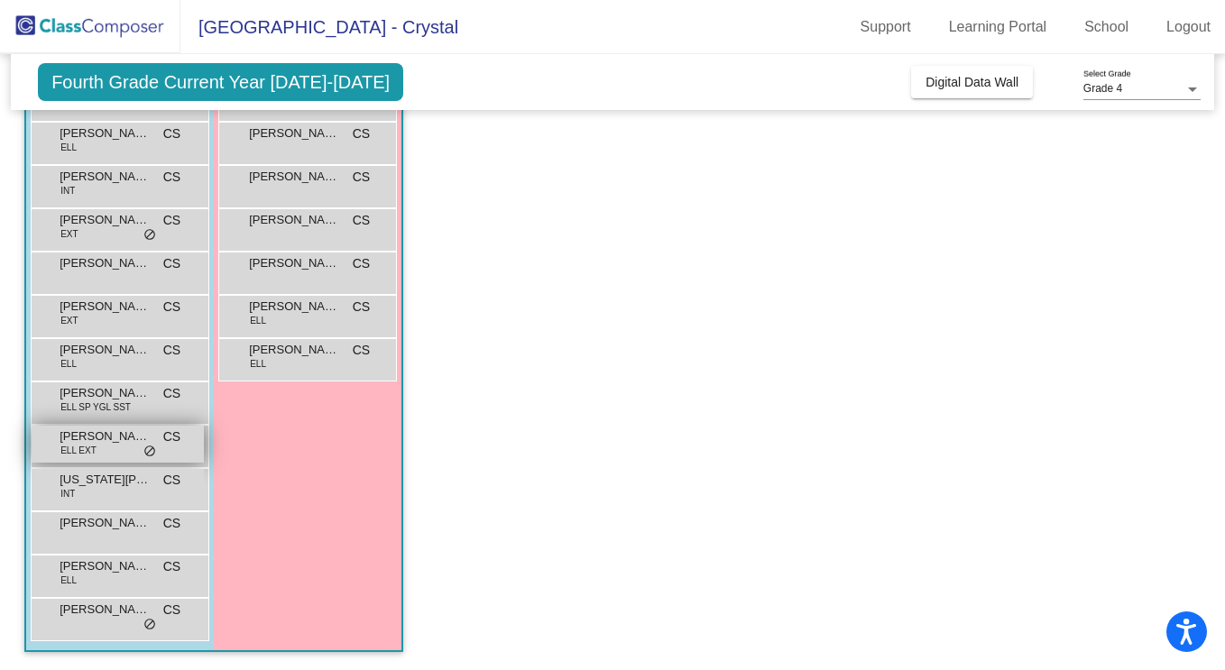
click at [105, 445] on div "[PERSON_NAME] [PERSON_NAME] EXT CS lock do_not_disturb_alt" at bounding box center [118, 444] width 172 height 37
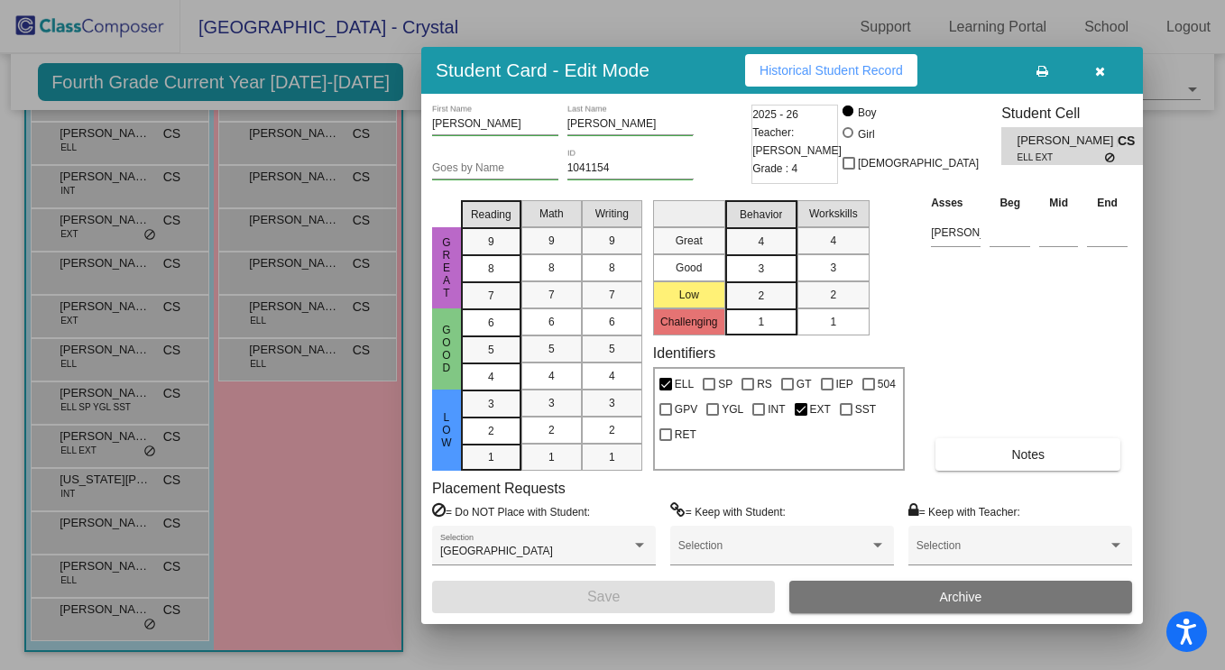
click at [1100, 70] on icon "button" at bounding box center [1100, 71] width 10 height 13
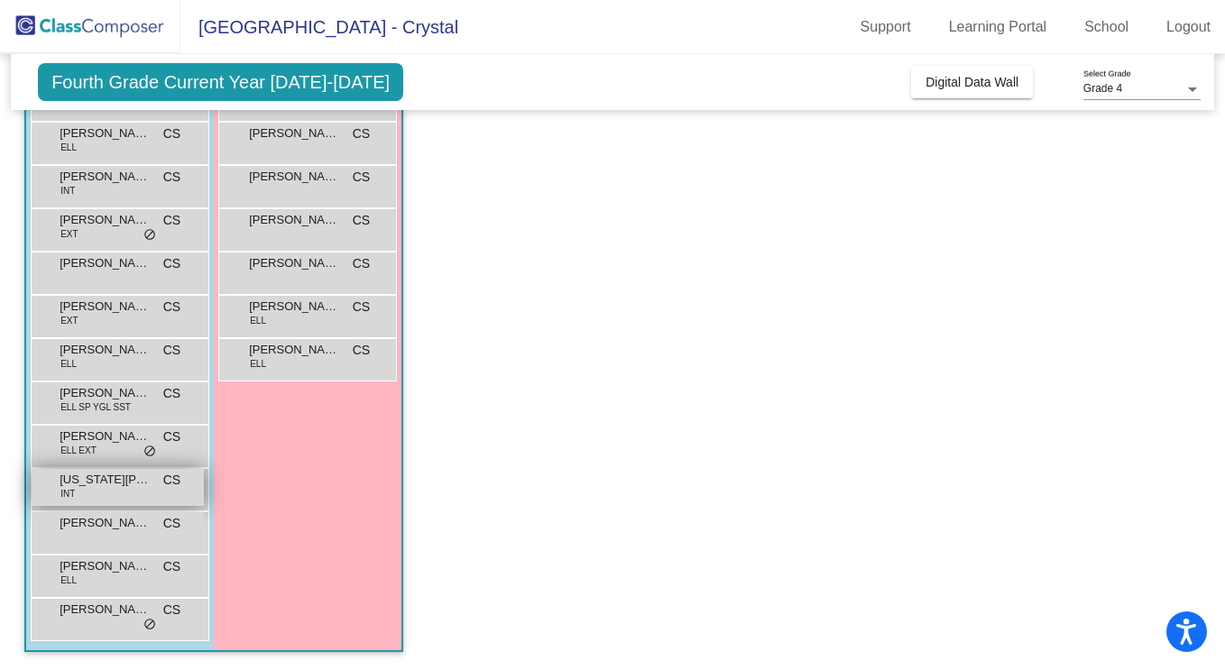
click at [102, 488] on div "[US_STATE][PERSON_NAME] INT CS lock do_not_disturb_alt" at bounding box center [118, 487] width 172 height 37
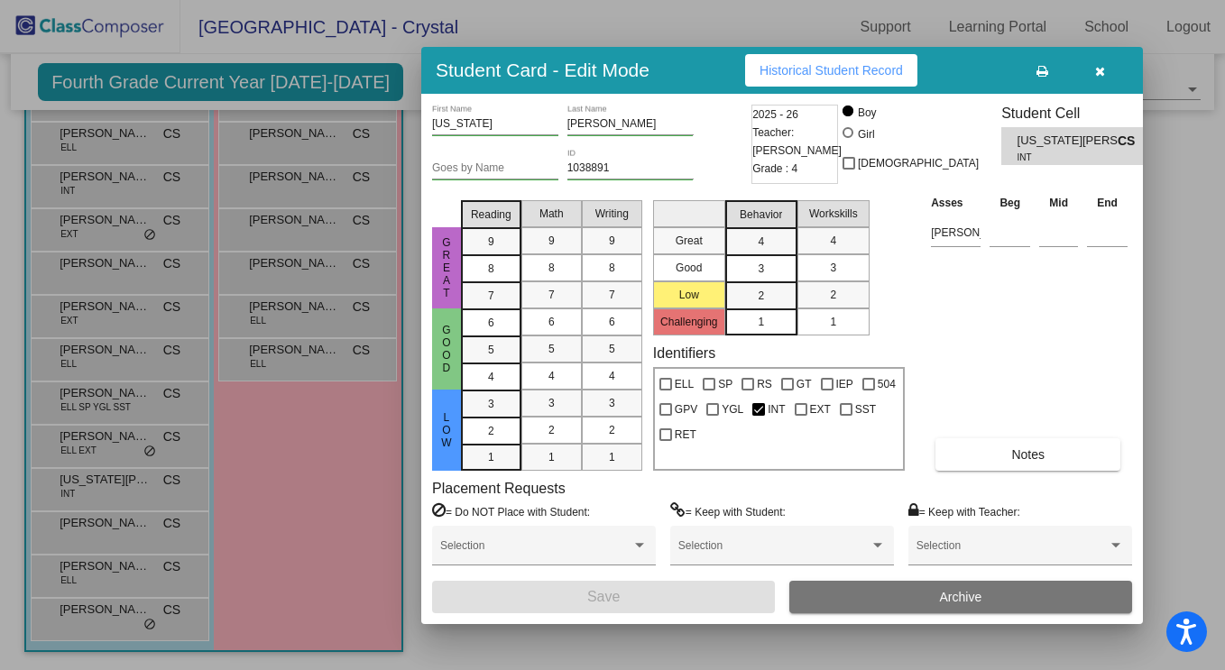
click at [853, 73] on span "Historical Student Record" at bounding box center [831, 70] width 143 height 14
click at [870, 74] on span "Historical Student Record" at bounding box center [831, 70] width 143 height 14
click at [1100, 71] on icon "button" at bounding box center [1100, 71] width 10 height 13
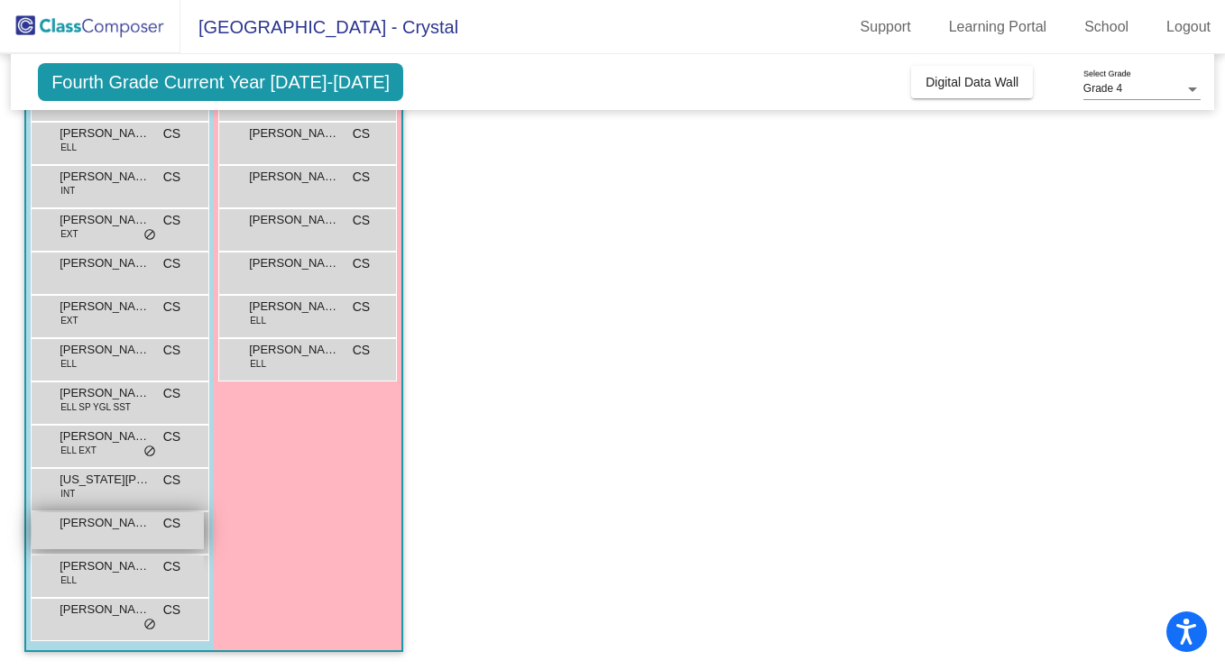
click at [120, 529] on span "[PERSON_NAME]" at bounding box center [105, 523] width 90 height 18
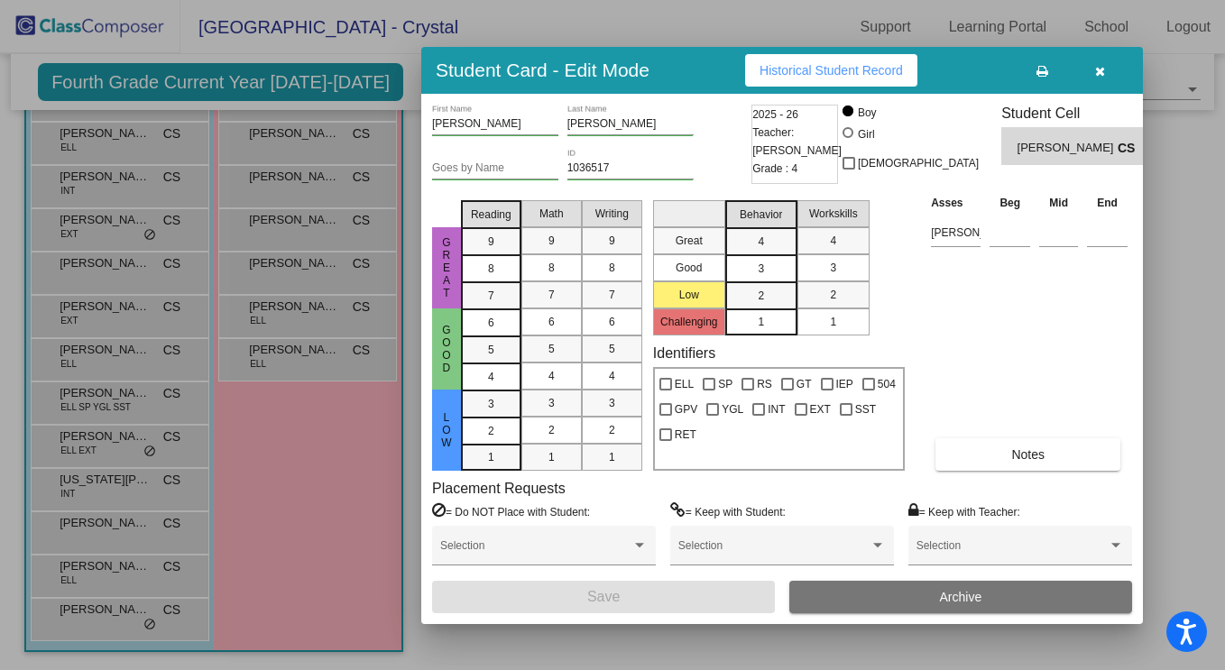
click at [830, 69] on span "Historical Student Record" at bounding box center [831, 70] width 143 height 14
click at [1099, 70] on icon "button" at bounding box center [1100, 71] width 10 height 13
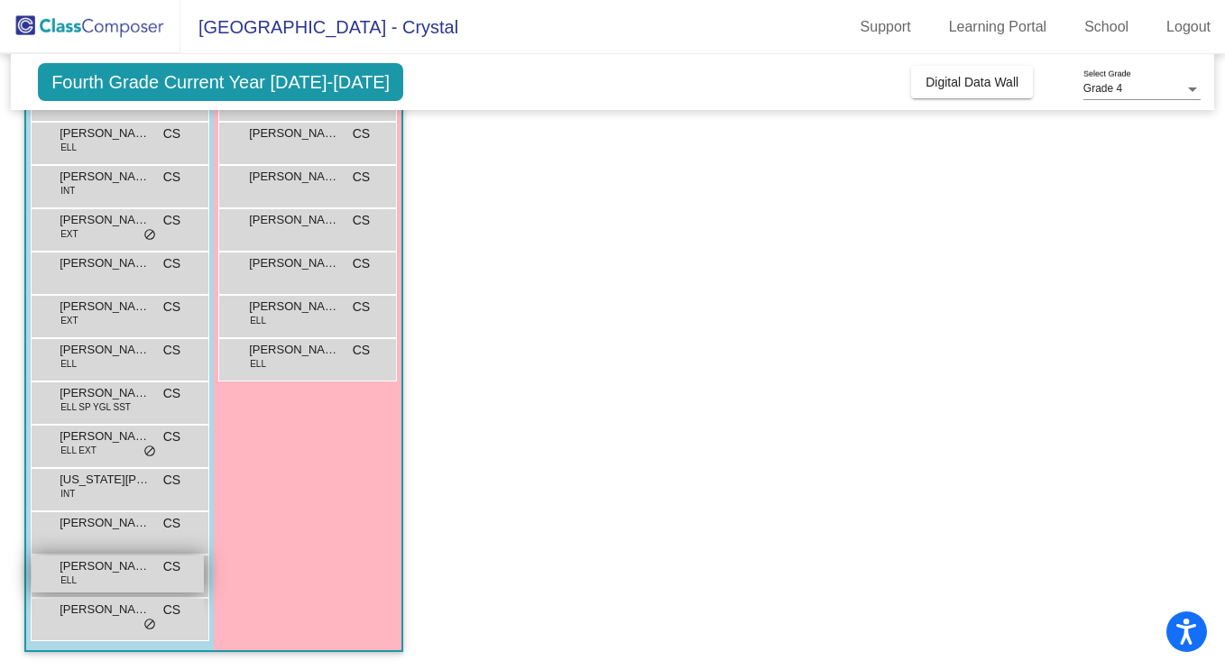
click at [131, 581] on div "[PERSON_NAME] [PERSON_NAME] lock do_not_disturb_alt" at bounding box center [118, 574] width 172 height 37
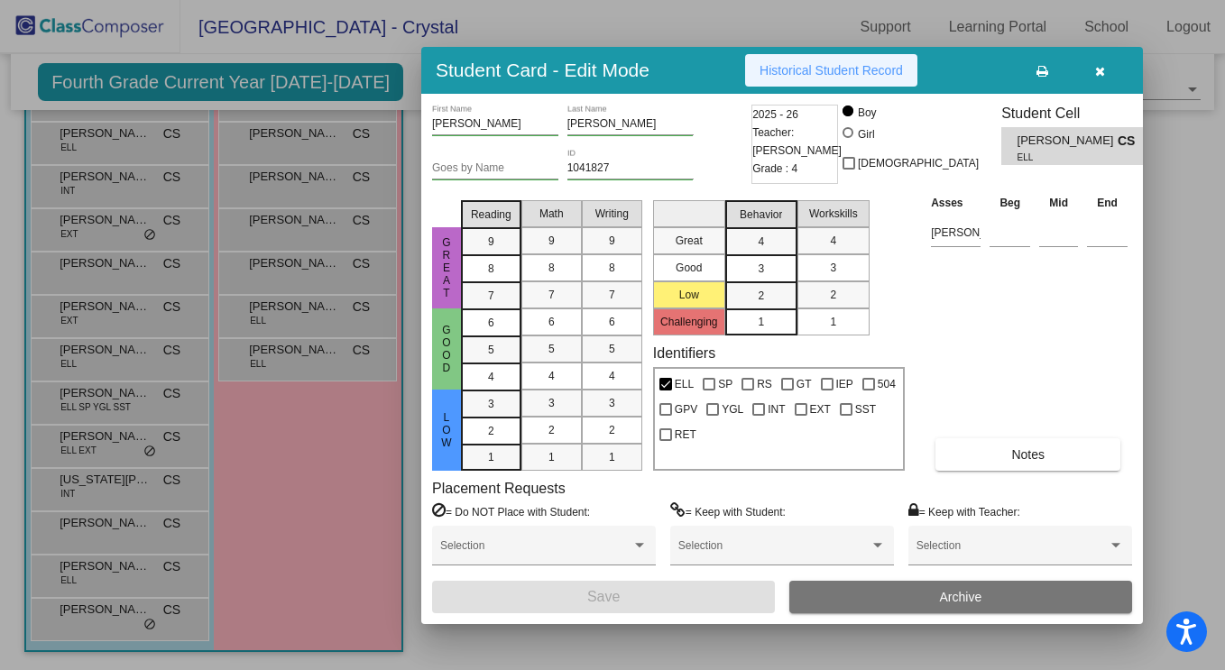
click at [895, 68] on span "Historical Student Record" at bounding box center [831, 70] width 143 height 14
click at [1099, 70] on icon "button" at bounding box center [1100, 71] width 10 height 13
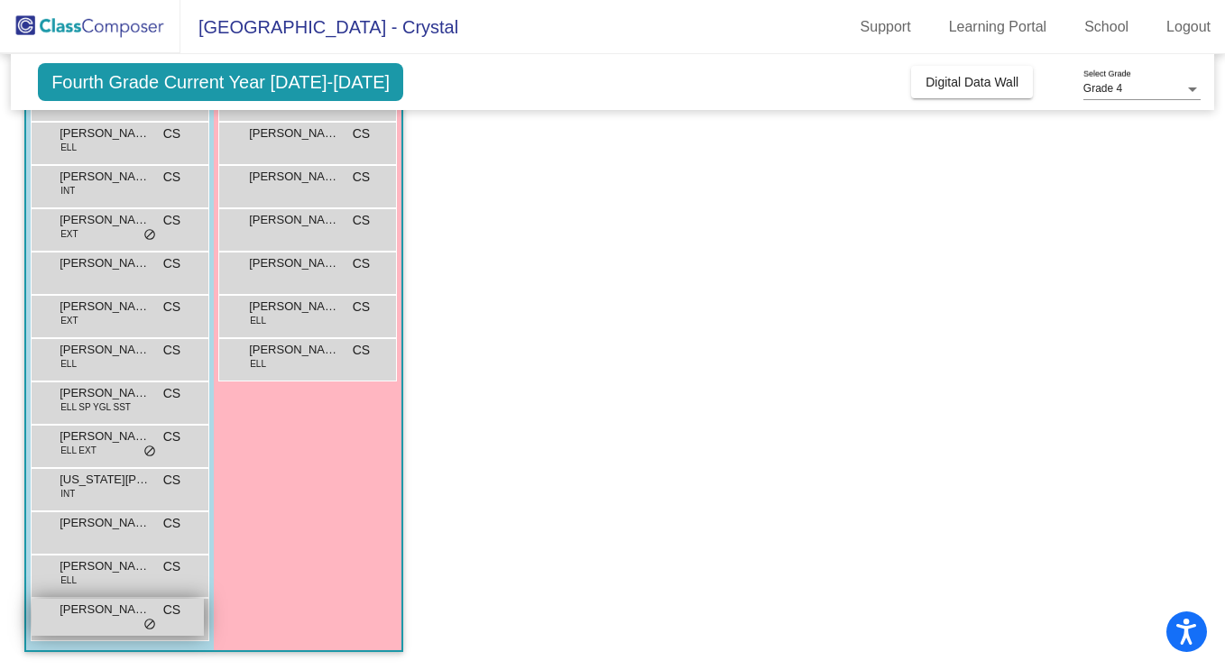
click at [90, 628] on div "[PERSON_NAME] CS lock do_not_disturb_alt" at bounding box center [118, 617] width 172 height 37
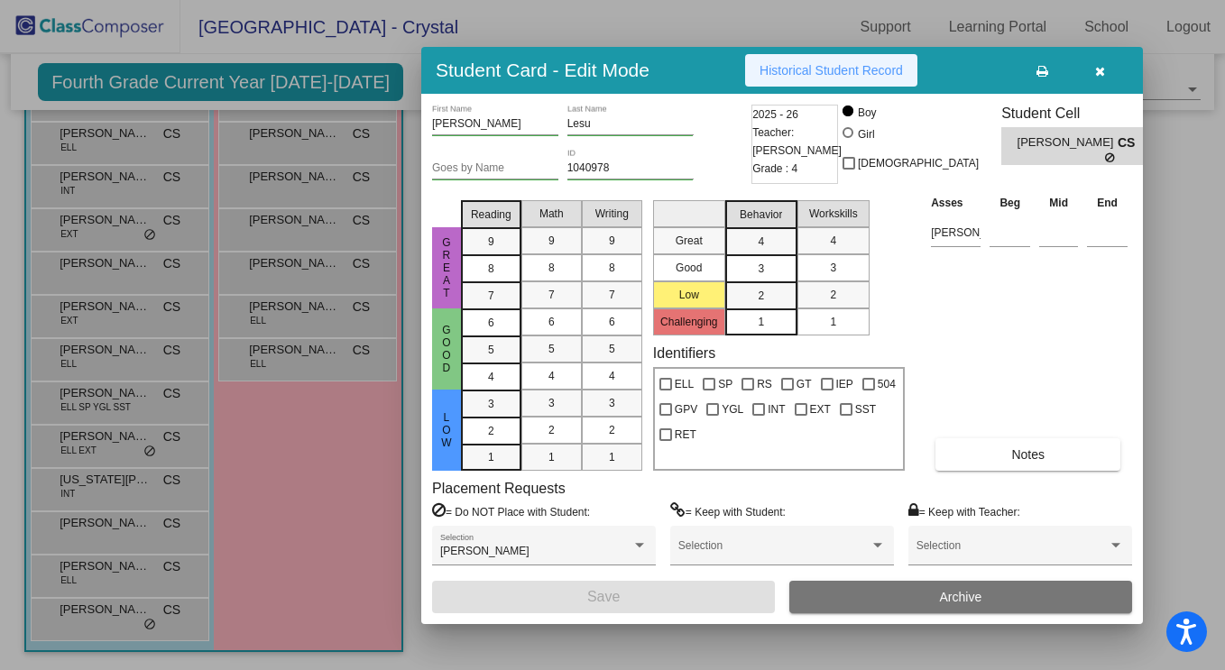
click at [836, 65] on span "Historical Student Record" at bounding box center [831, 70] width 143 height 14
click at [1094, 55] on button "button" at bounding box center [1100, 70] width 58 height 32
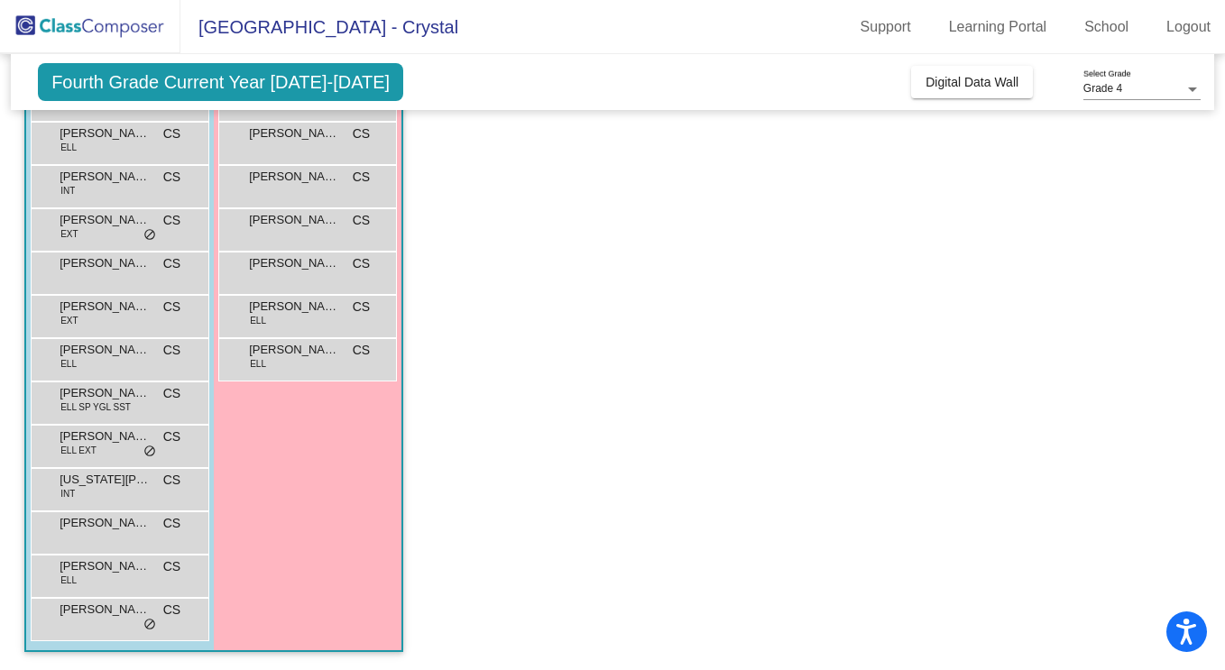
scroll to position [0, 0]
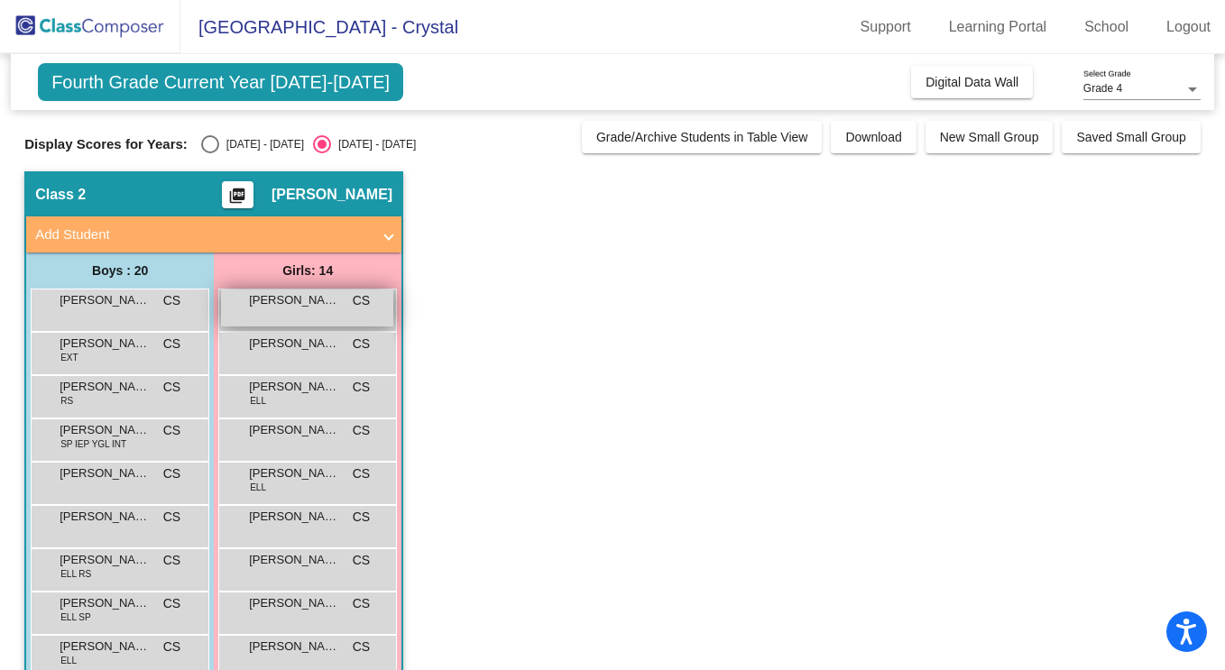
click at [289, 312] on div "[PERSON_NAME] [PERSON_NAME] lock do_not_disturb_alt" at bounding box center [307, 308] width 172 height 37
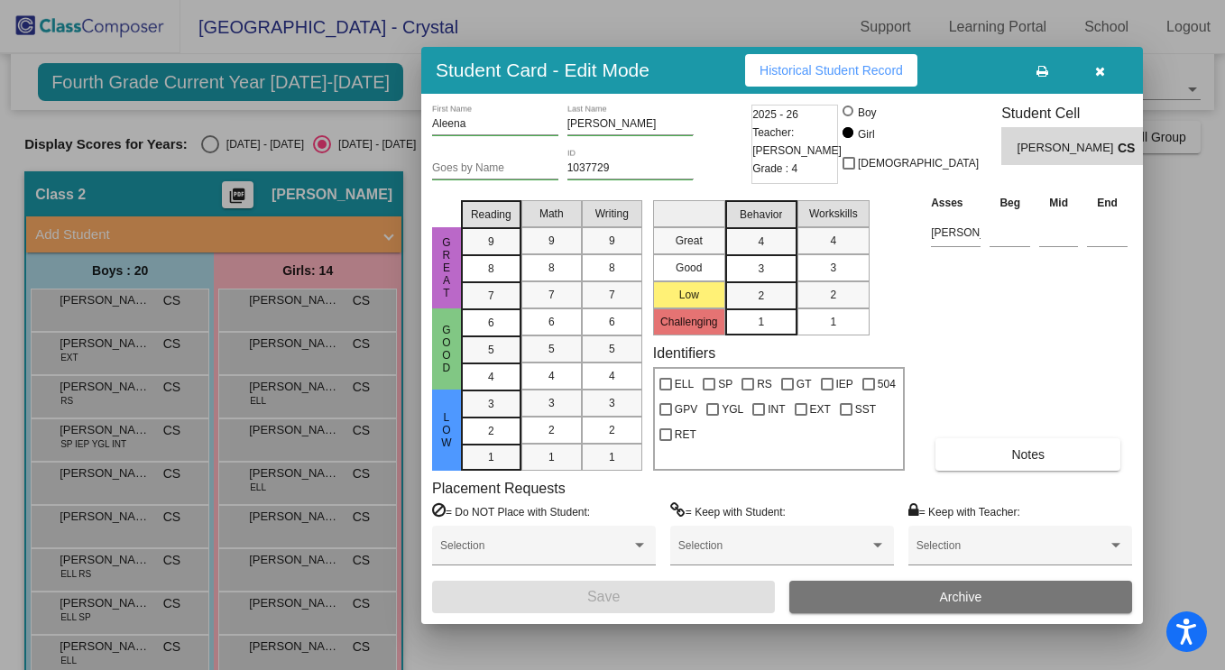
click at [782, 78] on button "Historical Student Record" at bounding box center [831, 70] width 172 height 32
click at [1104, 77] on button "button" at bounding box center [1100, 70] width 58 height 32
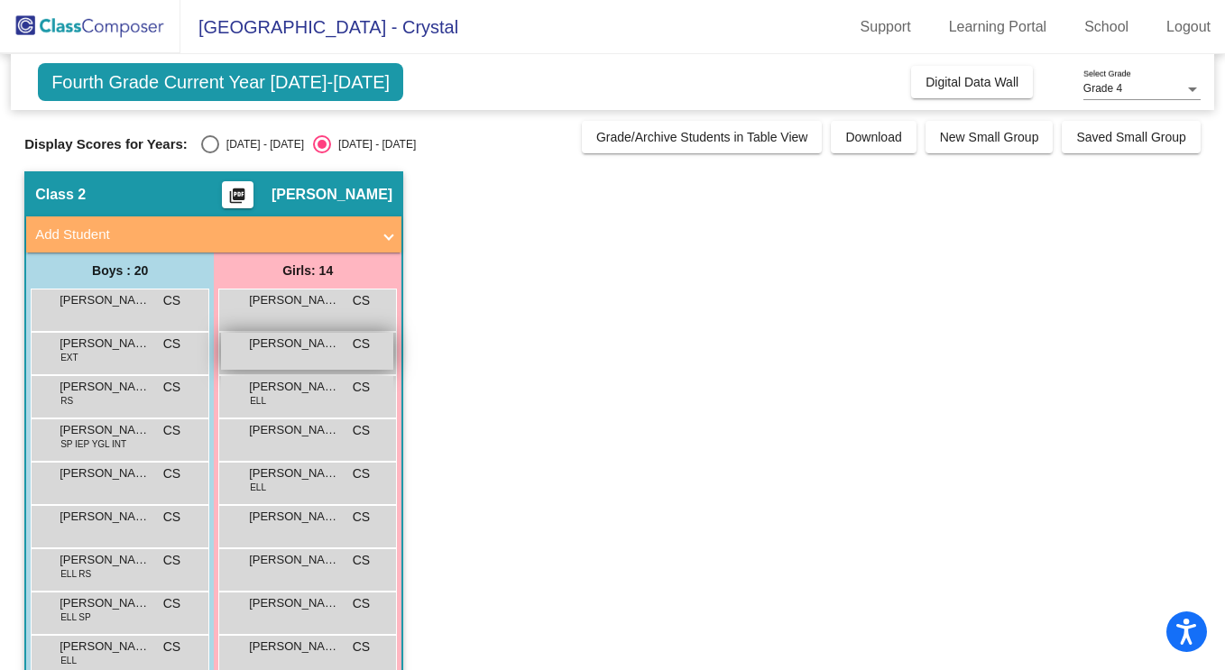
click at [315, 351] on span "[PERSON_NAME]" at bounding box center [294, 344] width 90 height 18
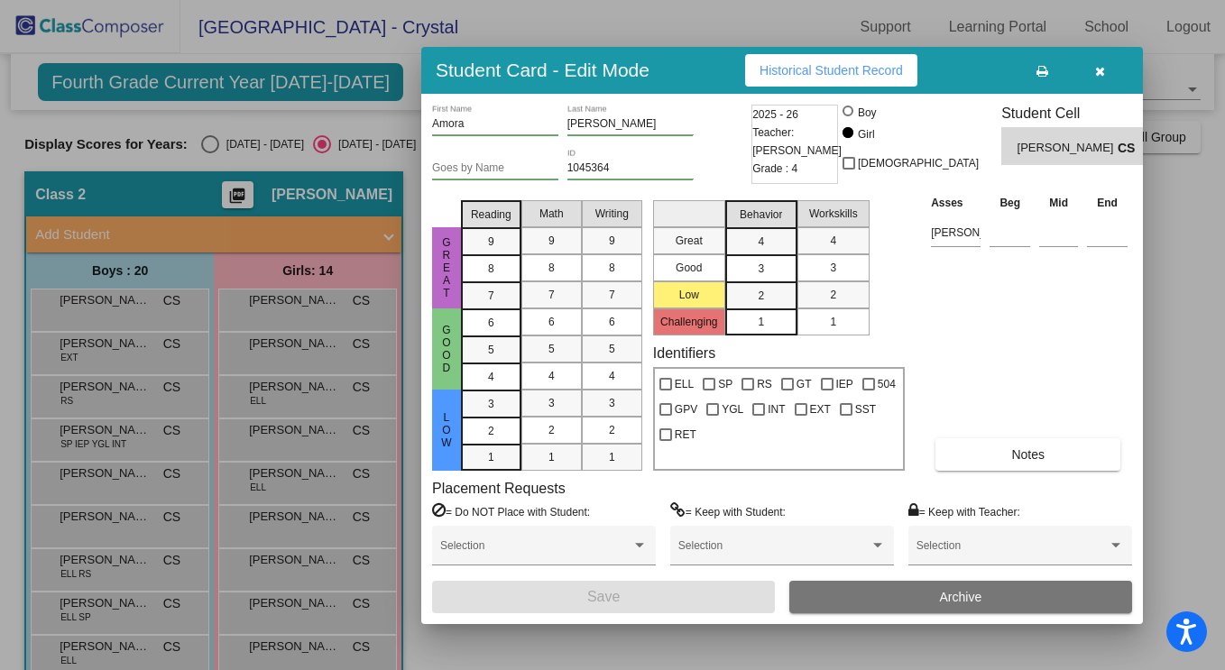
click at [835, 61] on button "Historical Student Record" at bounding box center [831, 70] width 172 height 32
click at [1097, 69] on icon "button" at bounding box center [1100, 71] width 10 height 13
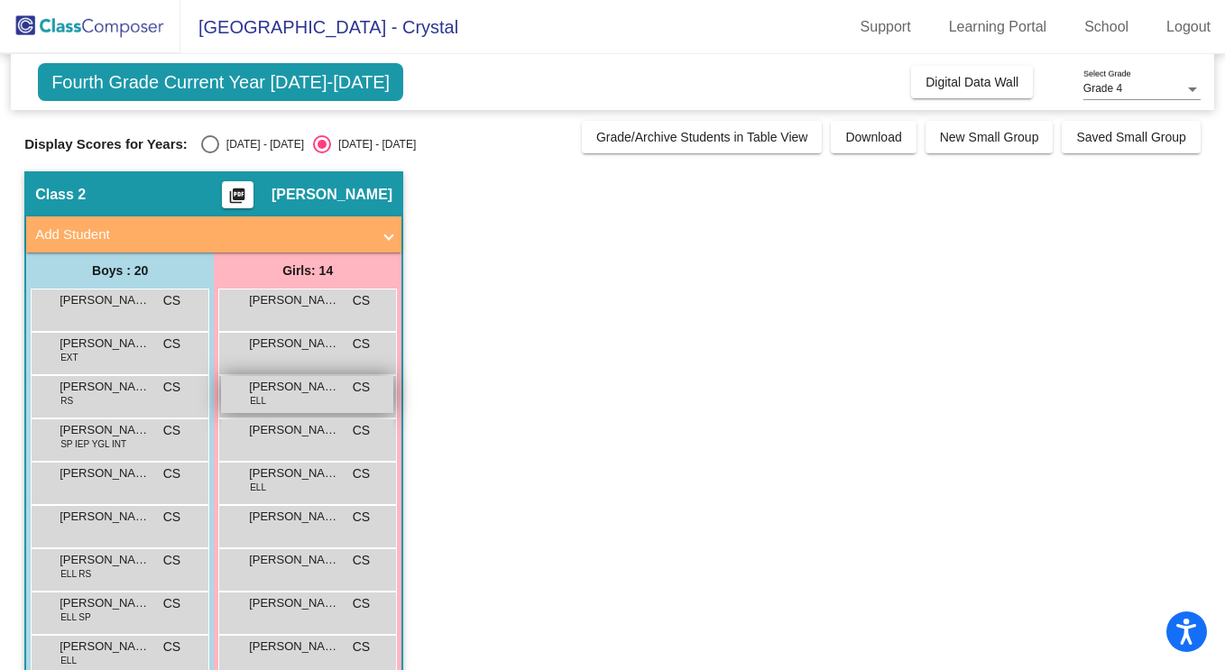
click at [294, 399] on div "[PERSON_NAME] [PERSON_NAME] lock do_not_disturb_alt" at bounding box center [307, 394] width 172 height 37
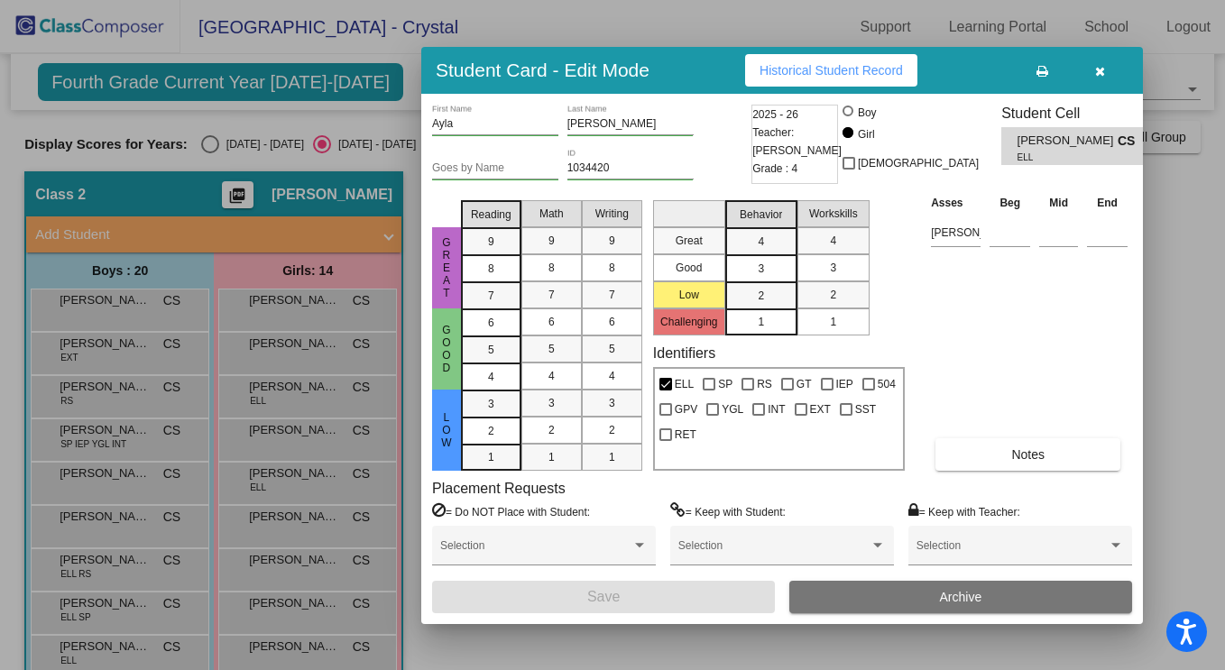
click at [844, 67] on span "Historical Student Record" at bounding box center [831, 70] width 143 height 14
click at [1099, 67] on icon "button" at bounding box center [1100, 71] width 10 height 13
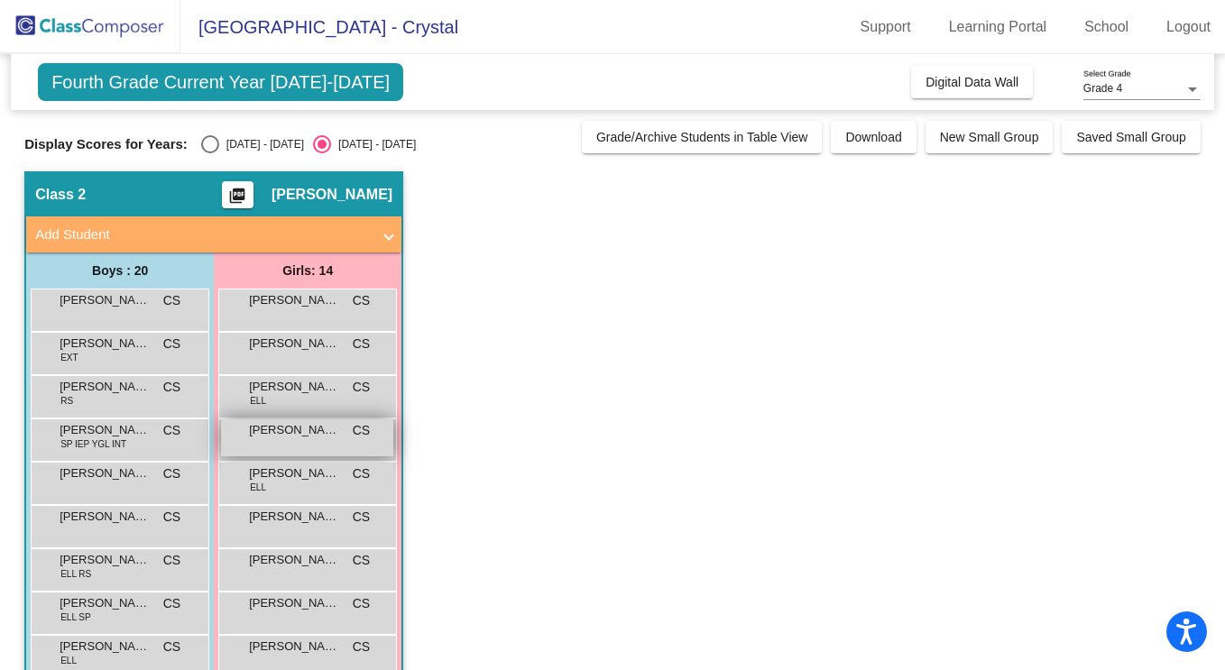
click at [303, 435] on span "[PERSON_NAME]" at bounding box center [294, 430] width 90 height 18
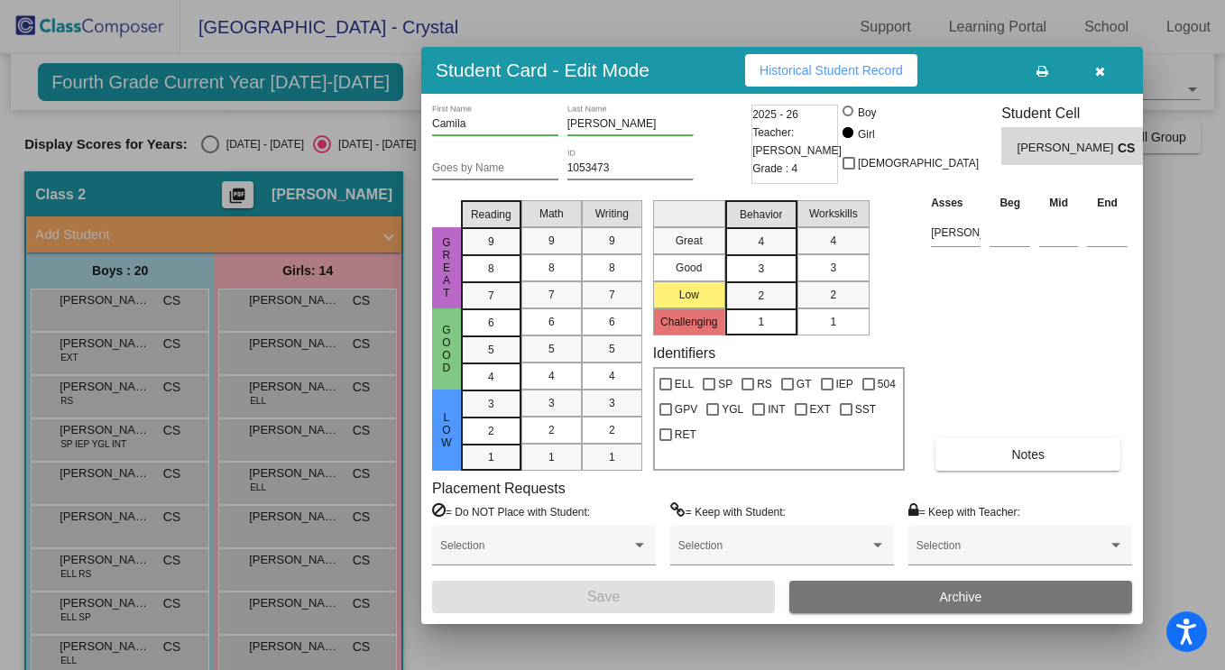
click at [831, 72] on span "Historical Student Record" at bounding box center [831, 70] width 143 height 14
click at [1097, 69] on icon "button" at bounding box center [1100, 71] width 10 height 13
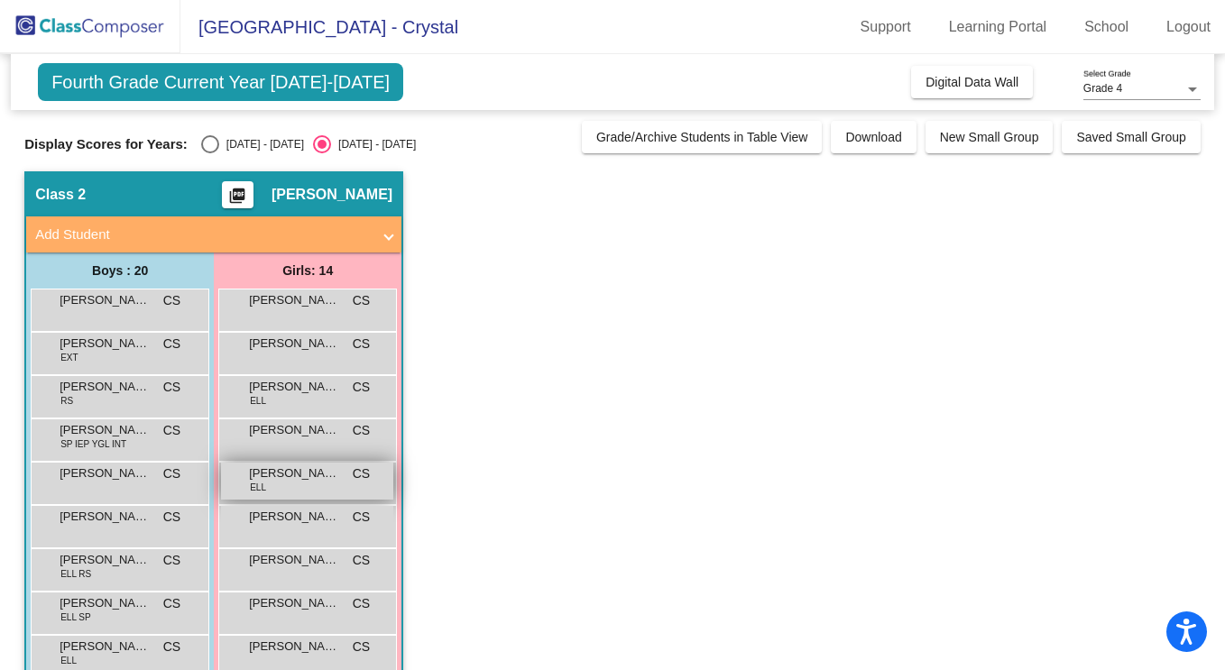
click at [290, 488] on div "[PERSON_NAME] [PERSON_NAME] lock do_not_disturb_alt" at bounding box center [307, 481] width 172 height 37
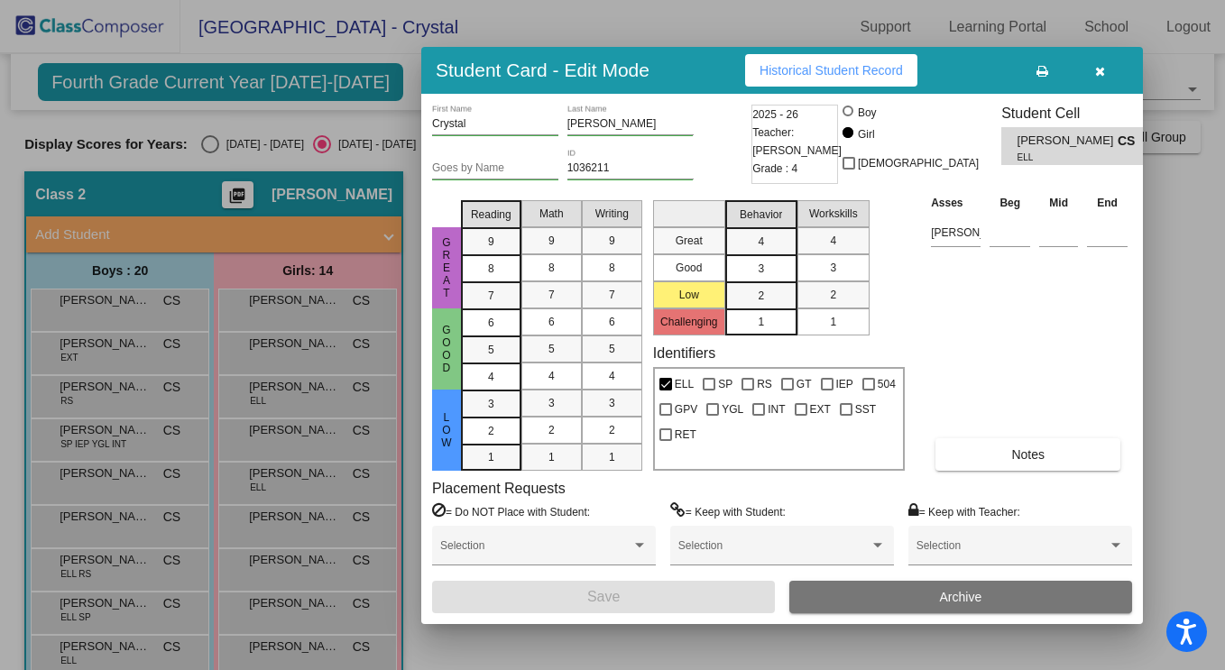
click at [825, 74] on span "Historical Student Record" at bounding box center [831, 70] width 143 height 14
click at [1100, 69] on icon "button" at bounding box center [1100, 71] width 10 height 13
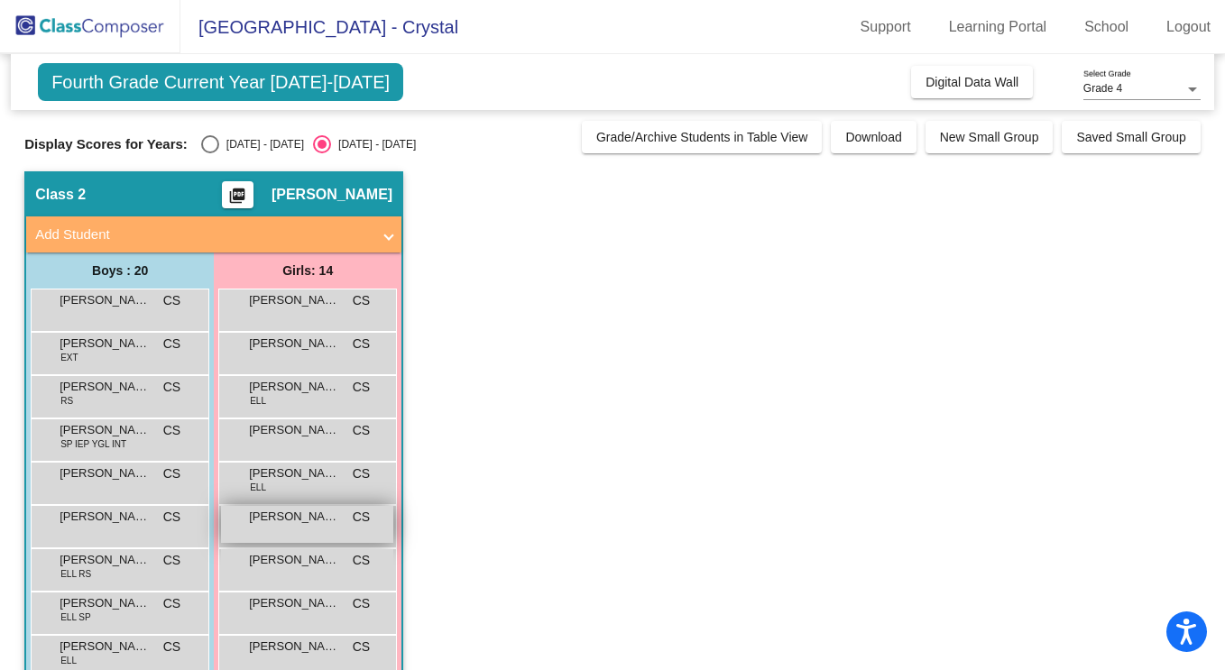
click at [302, 522] on span "[PERSON_NAME]" at bounding box center [294, 517] width 90 height 18
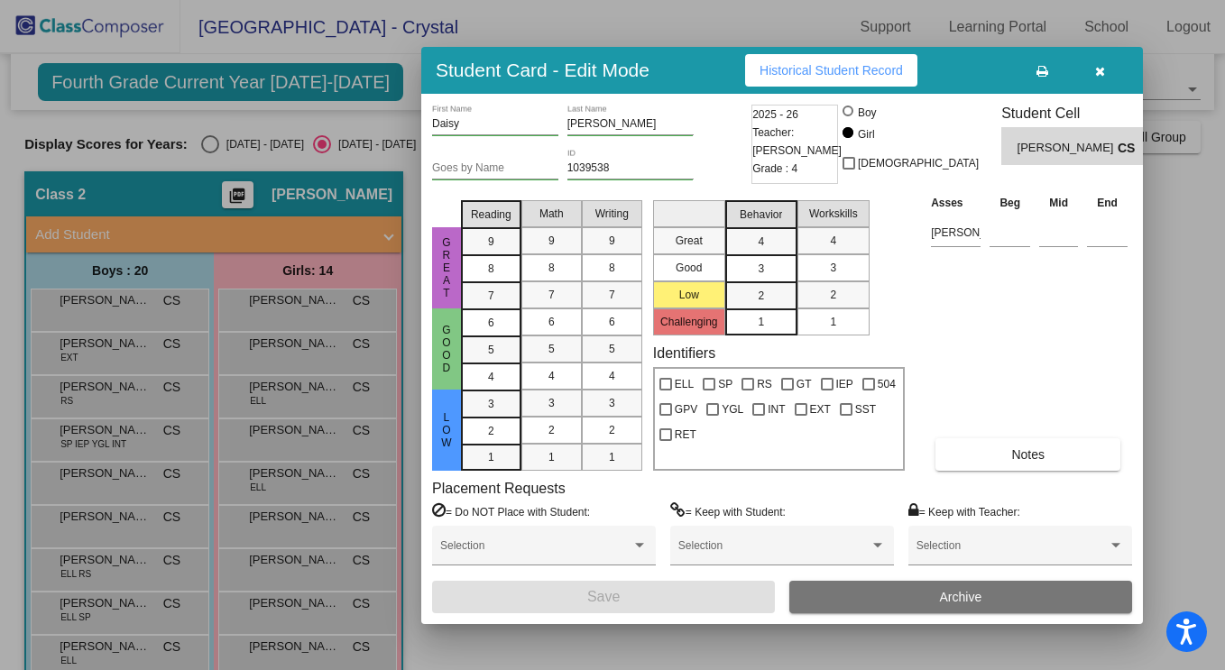
click at [845, 65] on span "Historical Student Record" at bounding box center [831, 70] width 143 height 14
click at [1095, 69] on icon "button" at bounding box center [1100, 71] width 10 height 13
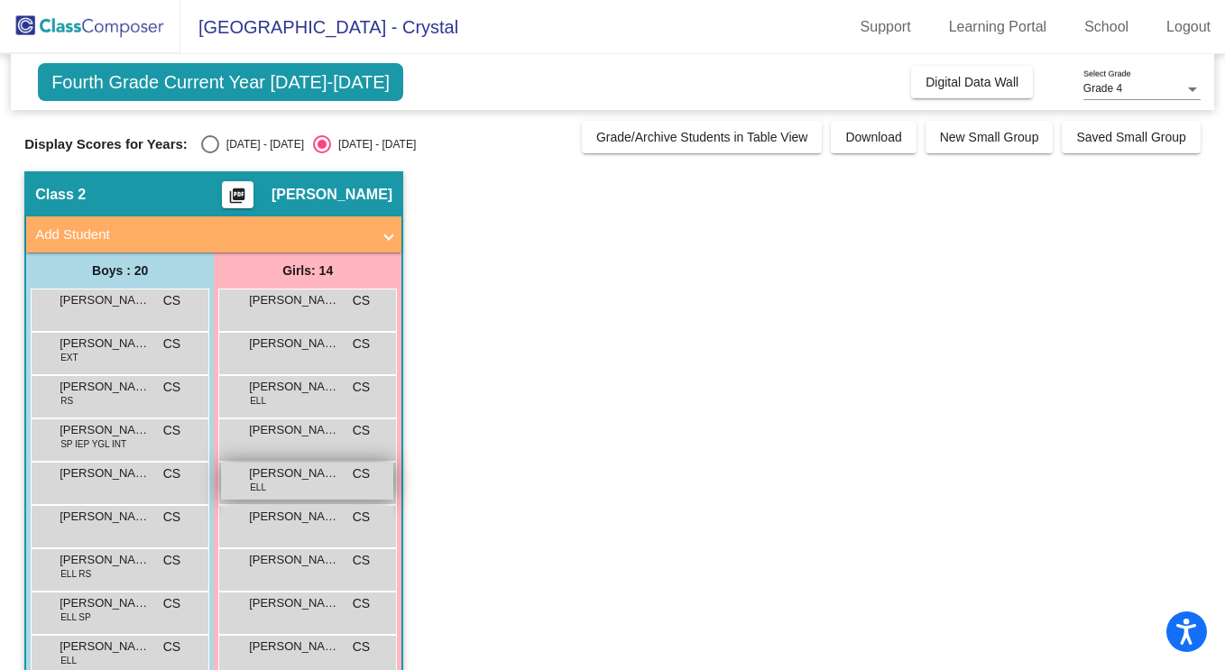
scroll to position [151, 0]
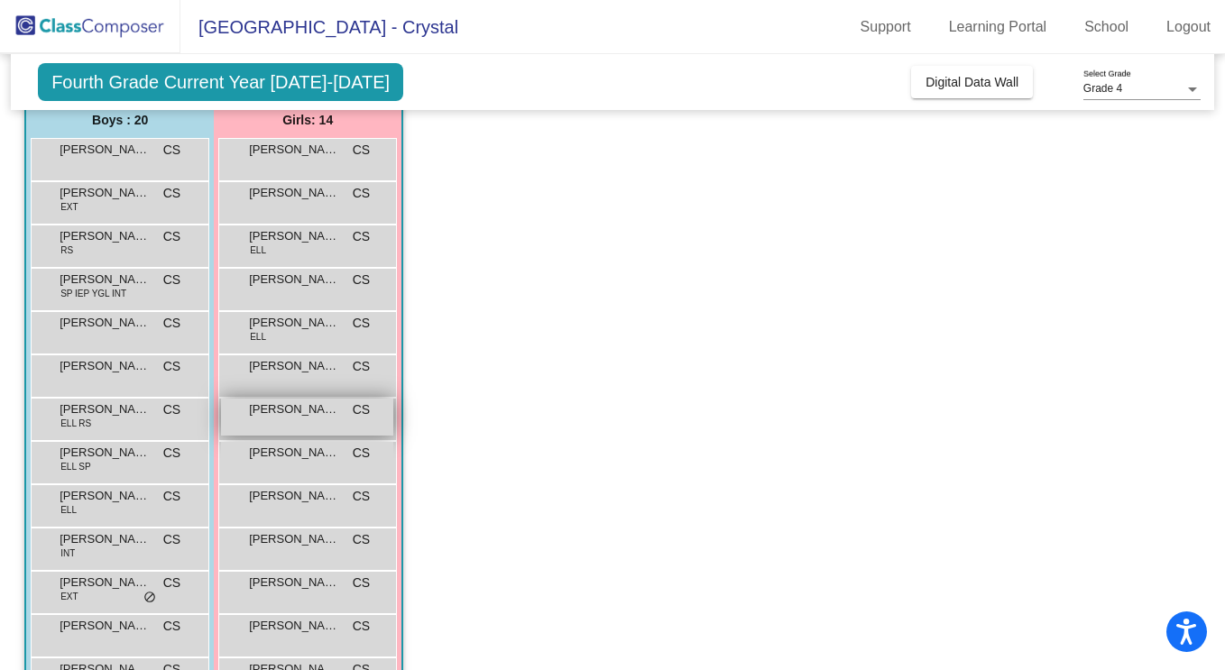
click at [317, 422] on div "[PERSON_NAME] CS lock do_not_disturb_alt" at bounding box center [307, 417] width 172 height 37
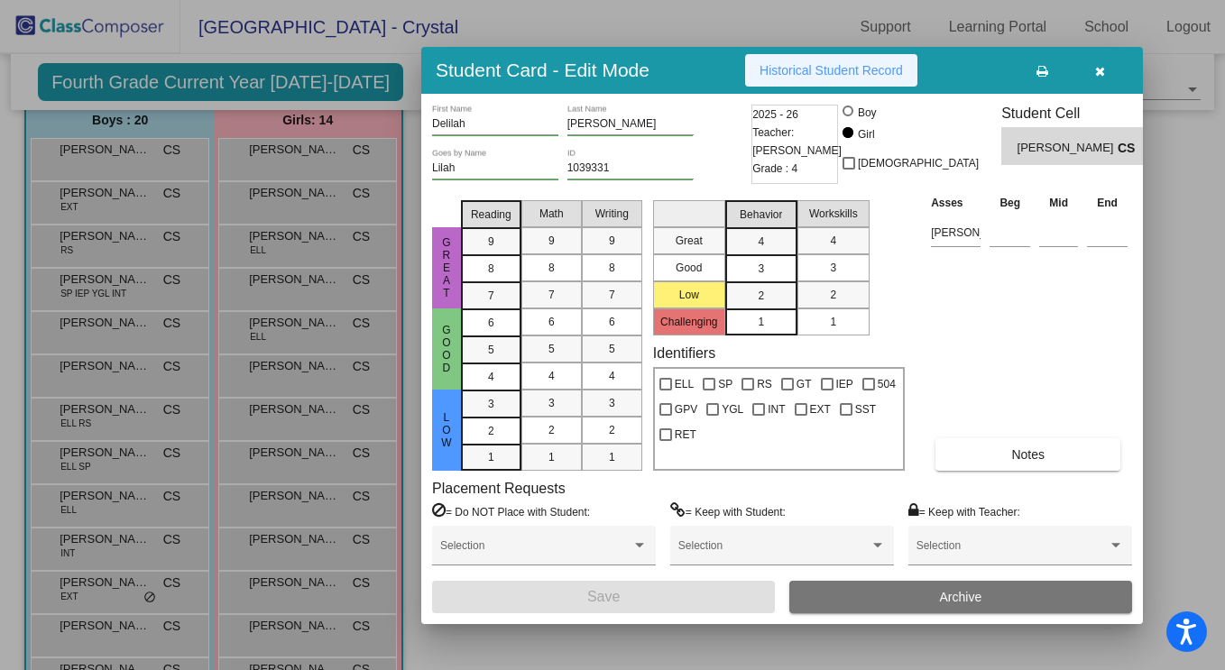
click at [850, 67] on span "Historical Student Record" at bounding box center [831, 70] width 143 height 14
click at [1101, 72] on icon "button" at bounding box center [1100, 71] width 10 height 13
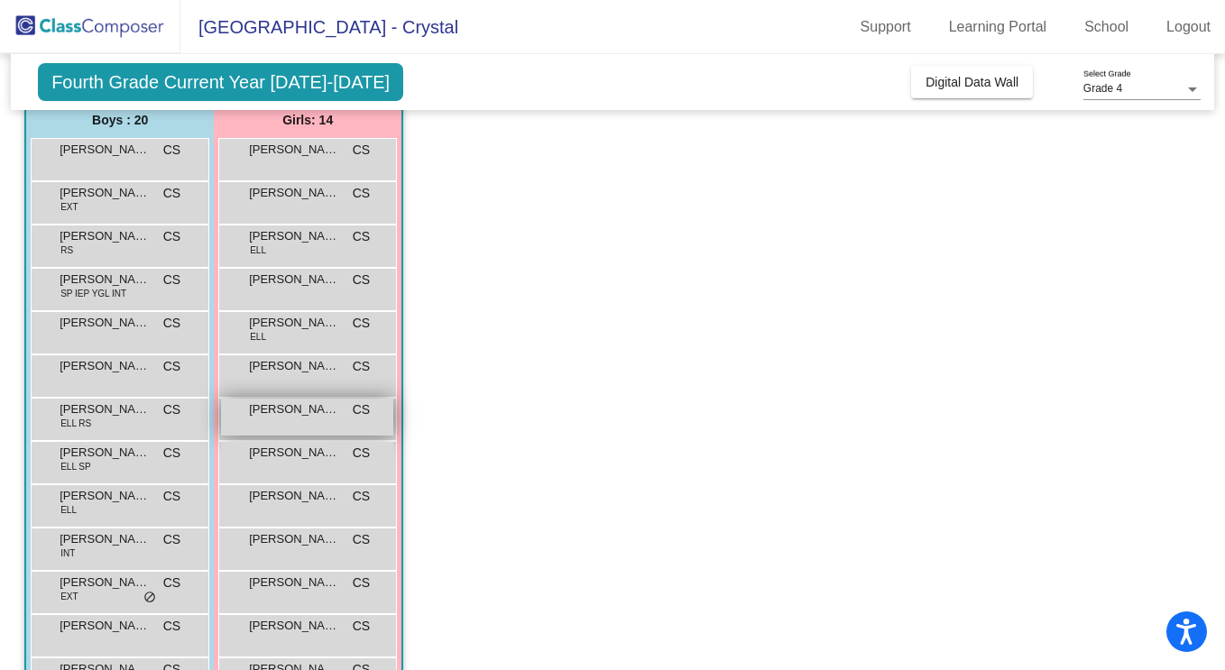
click at [307, 423] on div "[PERSON_NAME] CS lock do_not_disturb_alt" at bounding box center [307, 417] width 172 height 37
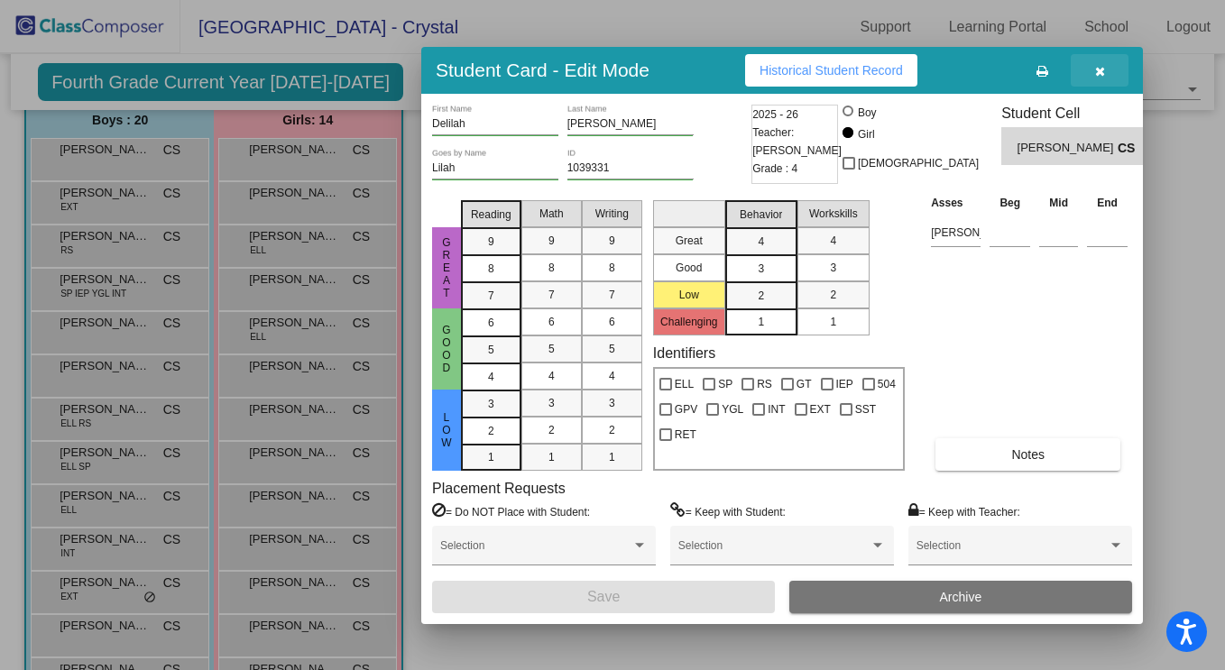
click at [1097, 68] on icon "button" at bounding box center [1100, 71] width 10 height 13
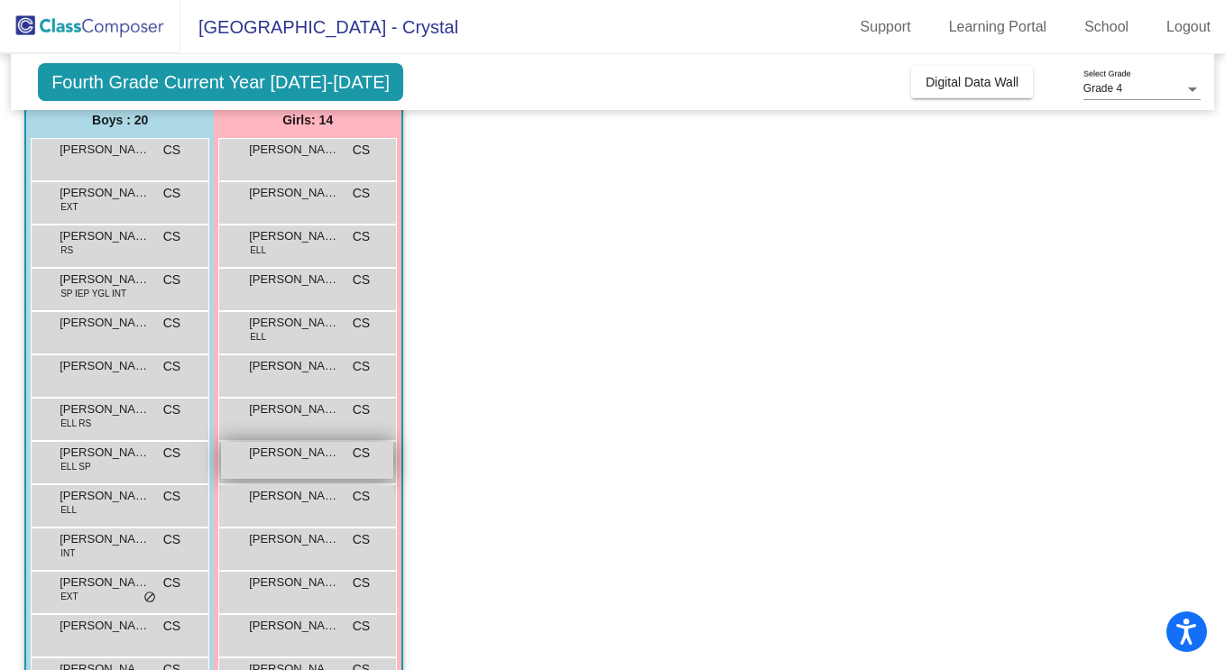
click at [287, 458] on span "[PERSON_NAME]" at bounding box center [294, 453] width 90 height 18
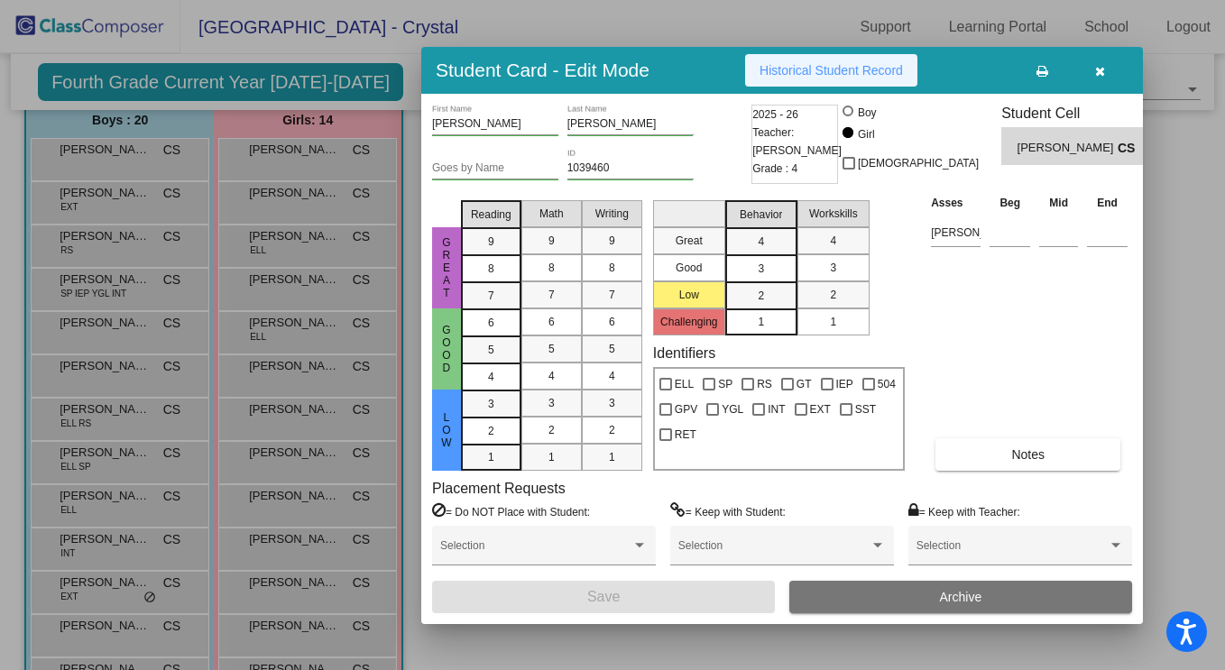
click at [837, 61] on button "Historical Student Record" at bounding box center [831, 70] width 172 height 32
click at [1104, 60] on button "button" at bounding box center [1100, 70] width 58 height 32
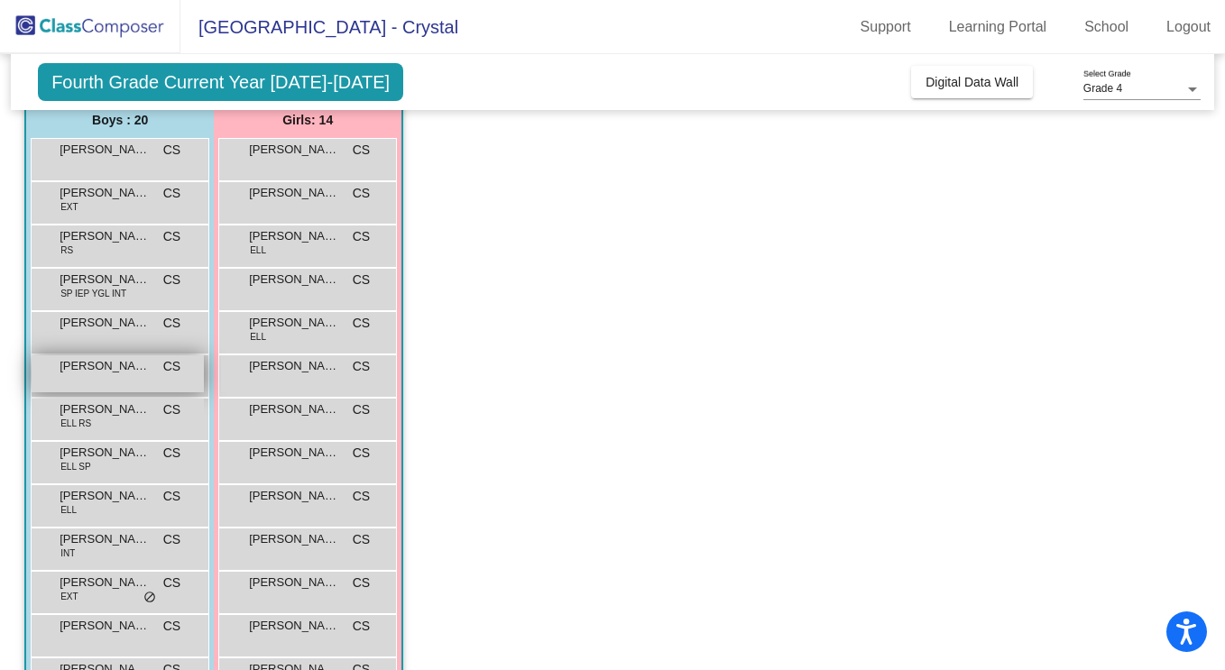
click at [114, 376] on div "[PERSON_NAME] CS lock do_not_disturb_alt" at bounding box center [118, 374] width 172 height 37
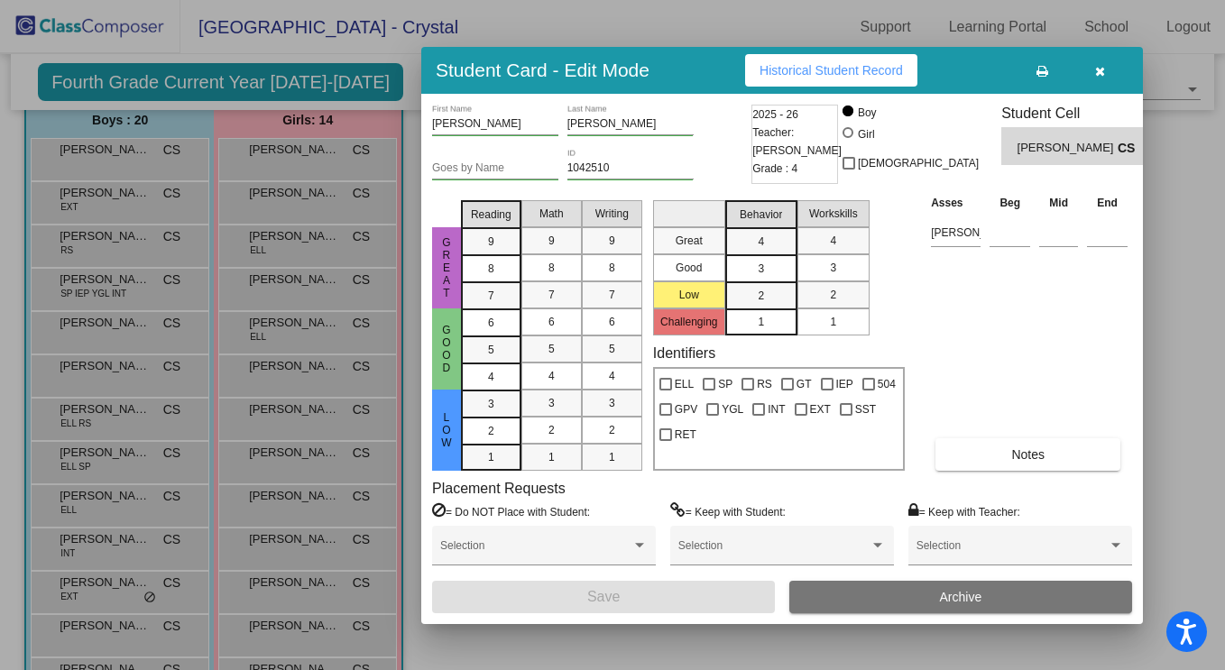
click at [833, 76] on span "Historical Student Record" at bounding box center [831, 70] width 143 height 14
click at [1105, 71] on button "button" at bounding box center [1100, 70] width 58 height 32
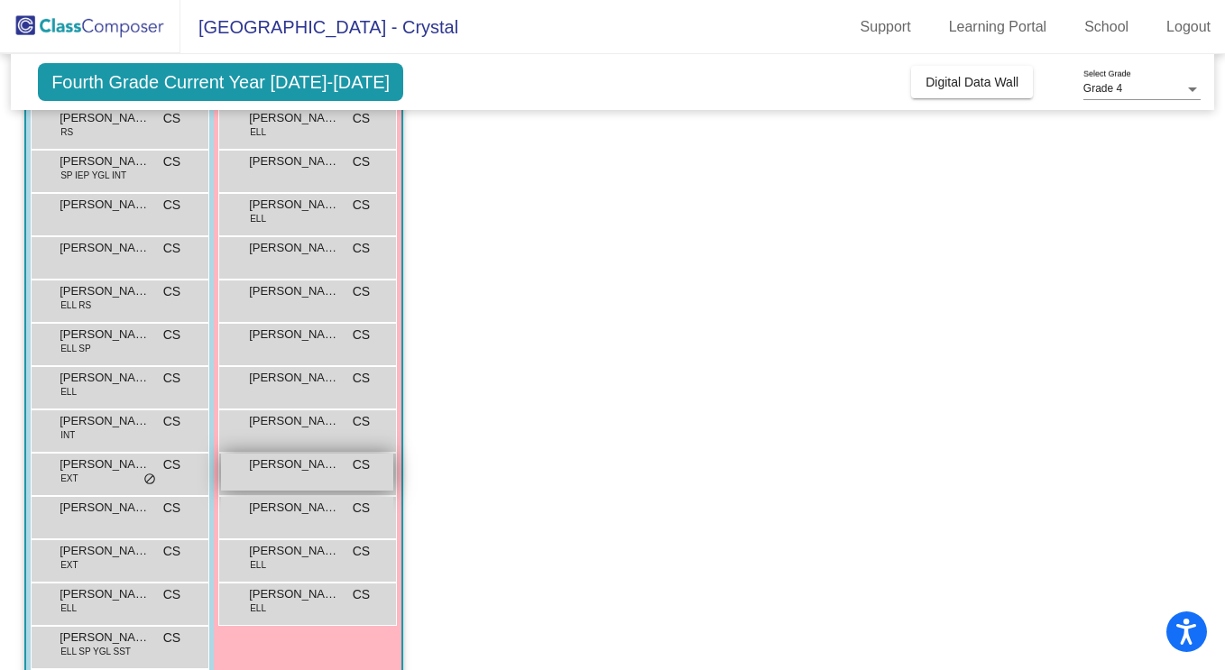
scroll to position [271, 0]
click at [323, 476] on div "[PERSON_NAME] CS lock do_not_disturb_alt" at bounding box center [307, 470] width 172 height 37
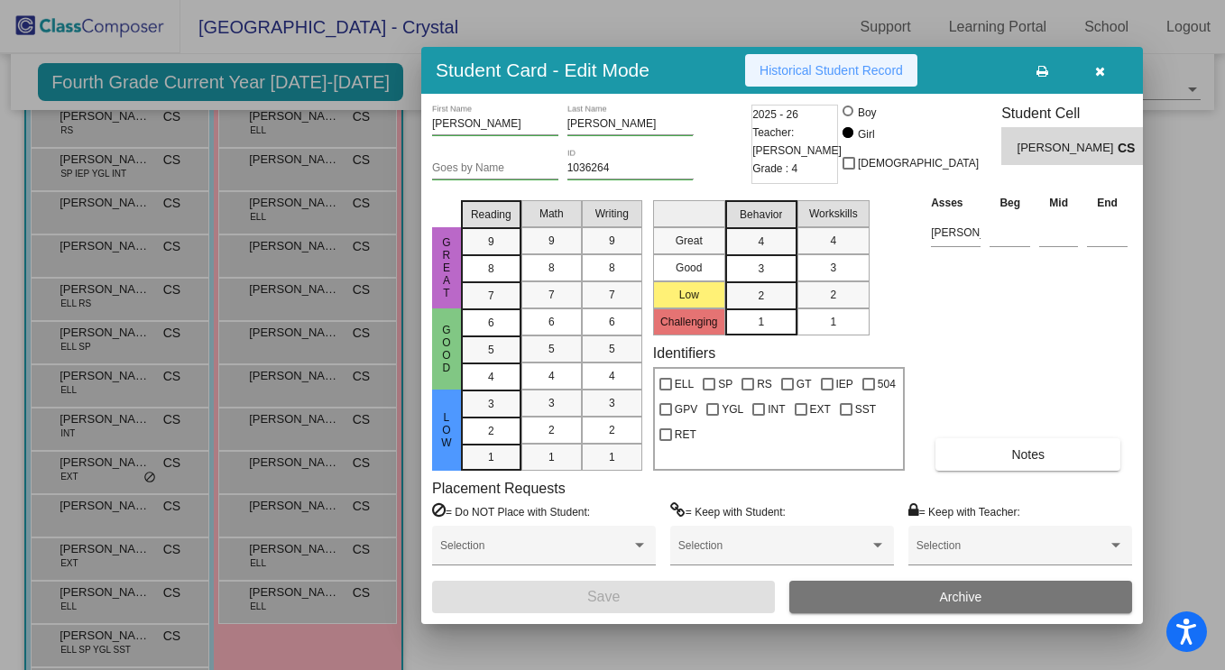
click at [835, 67] on span "Historical Student Record" at bounding box center [831, 70] width 143 height 14
click at [1091, 67] on button "button" at bounding box center [1100, 70] width 58 height 32
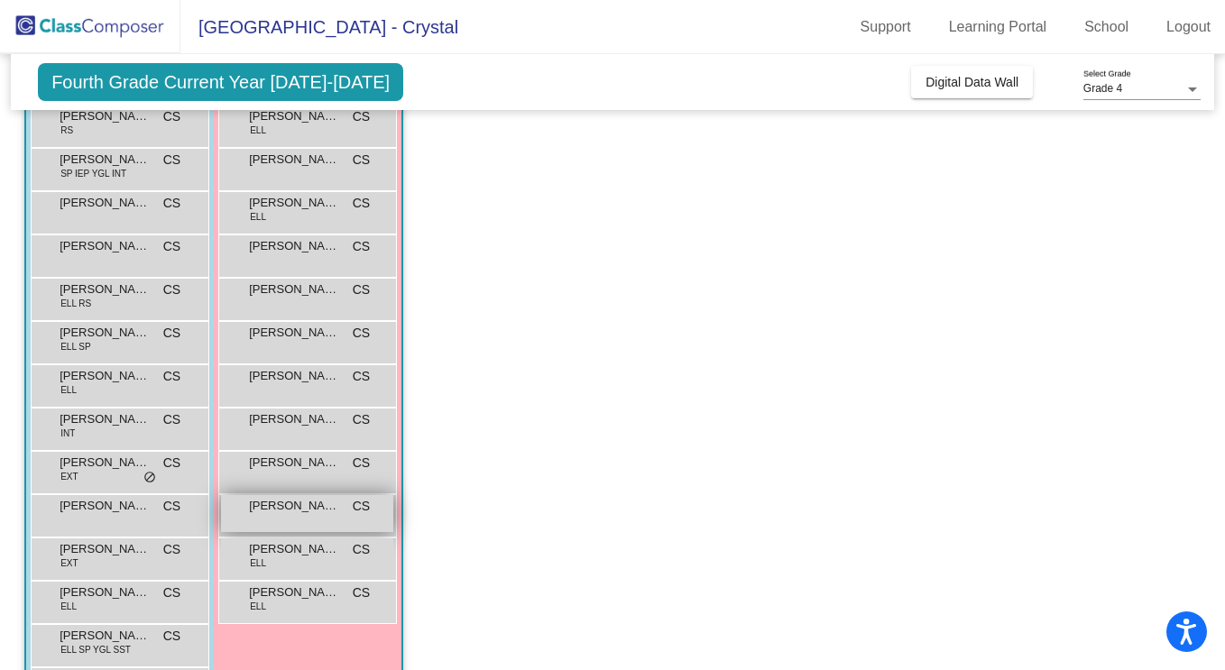
click at [300, 512] on span "[PERSON_NAME]" at bounding box center [294, 506] width 90 height 18
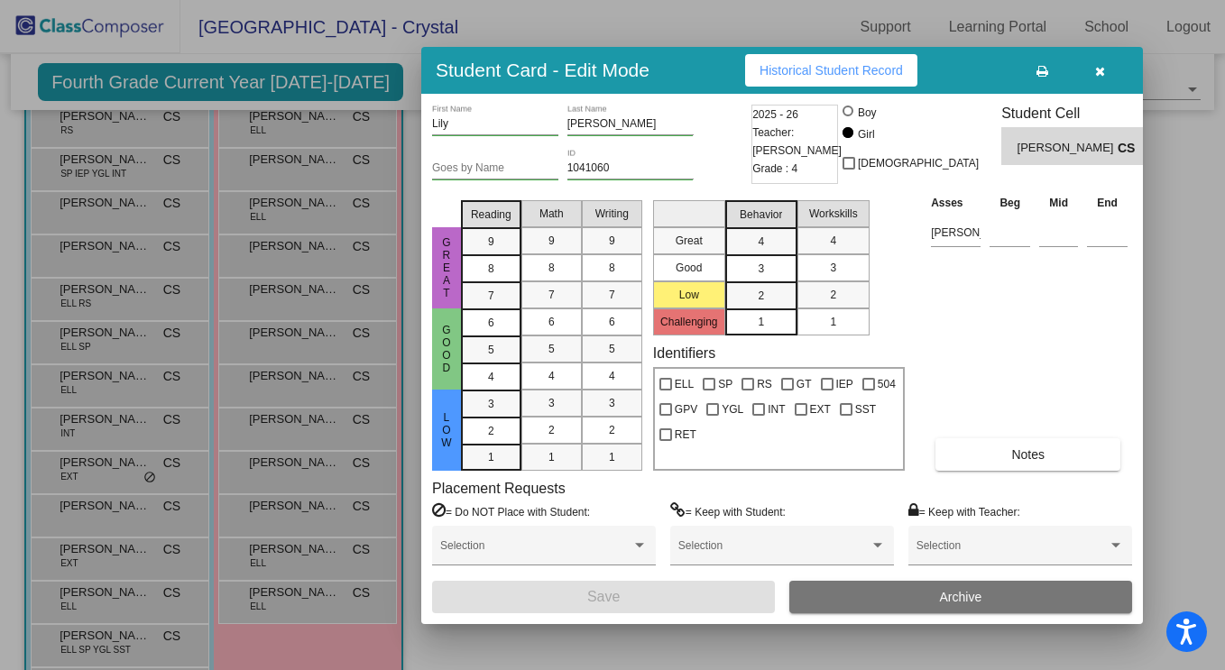
click at [849, 73] on span "Historical Student Record" at bounding box center [831, 70] width 143 height 14
click at [1094, 70] on button "button" at bounding box center [1100, 70] width 58 height 32
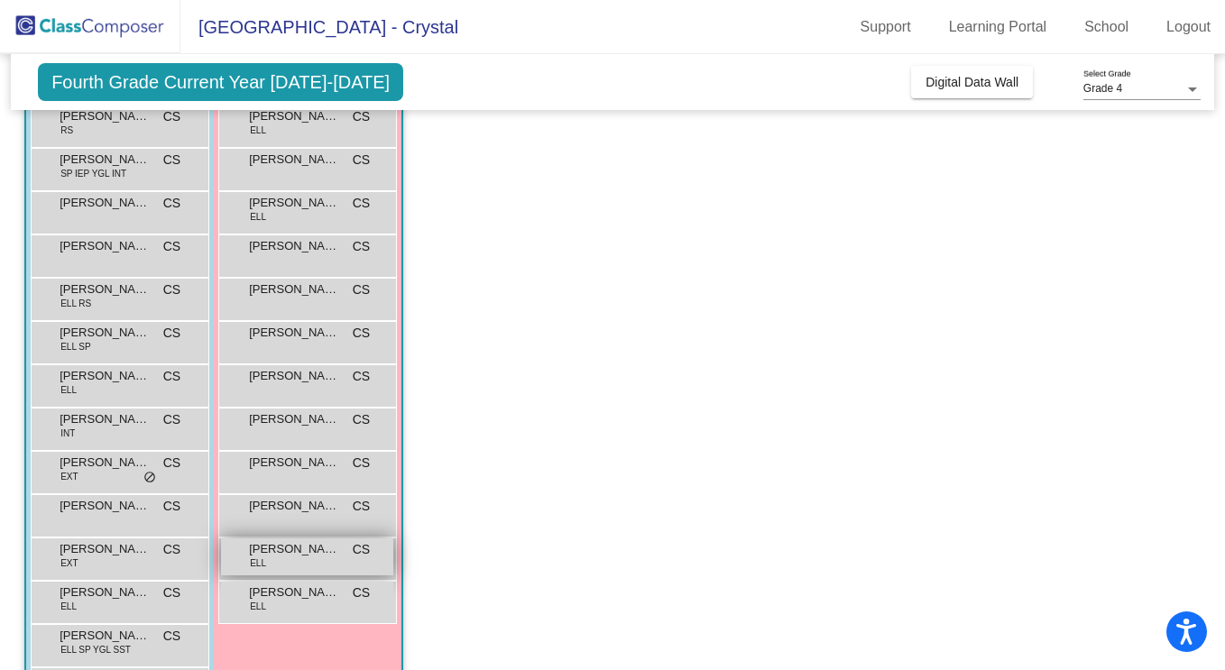
click at [301, 551] on span "[PERSON_NAME]" at bounding box center [294, 549] width 90 height 18
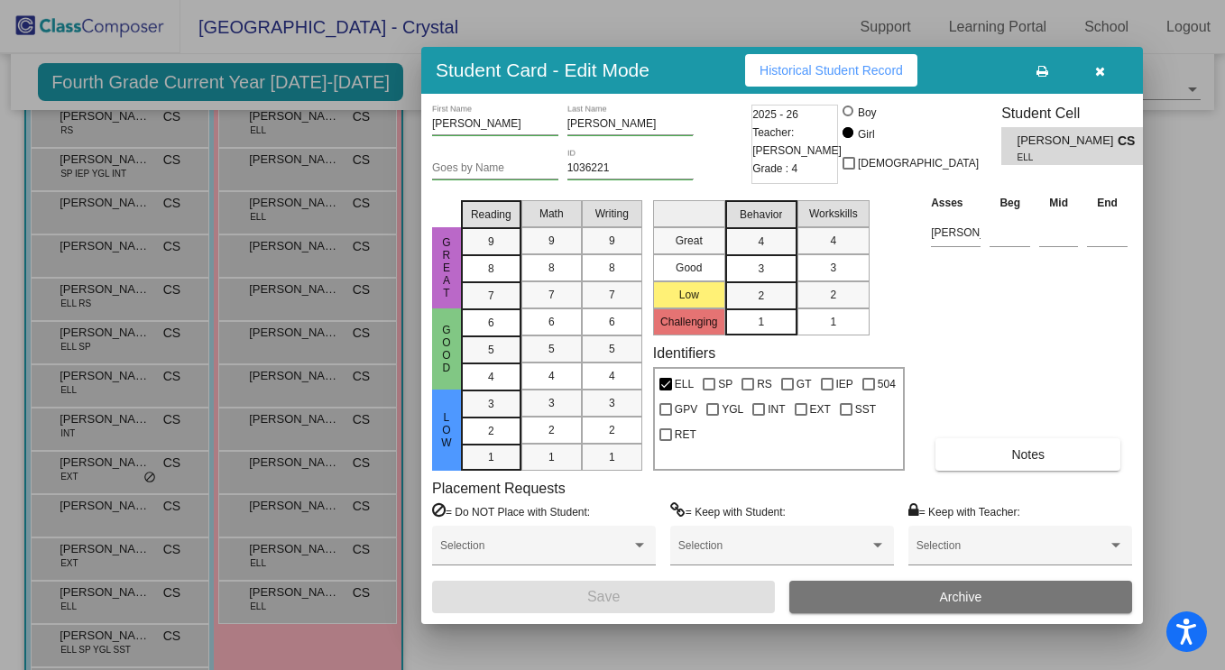
click at [845, 67] on span "Historical Student Record" at bounding box center [831, 70] width 143 height 14
click at [1103, 74] on icon "button" at bounding box center [1100, 71] width 10 height 13
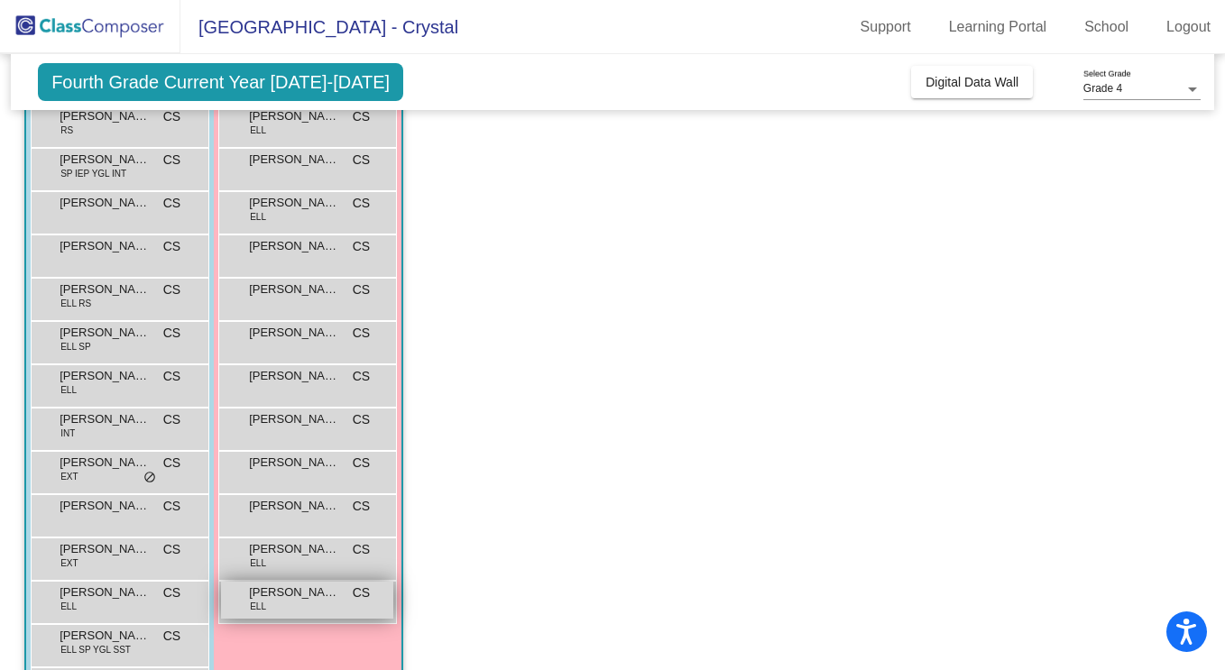
click at [319, 602] on div "[PERSON_NAME] [PERSON_NAME] lock do_not_disturb_alt" at bounding box center [307, 600] width 172 height 37
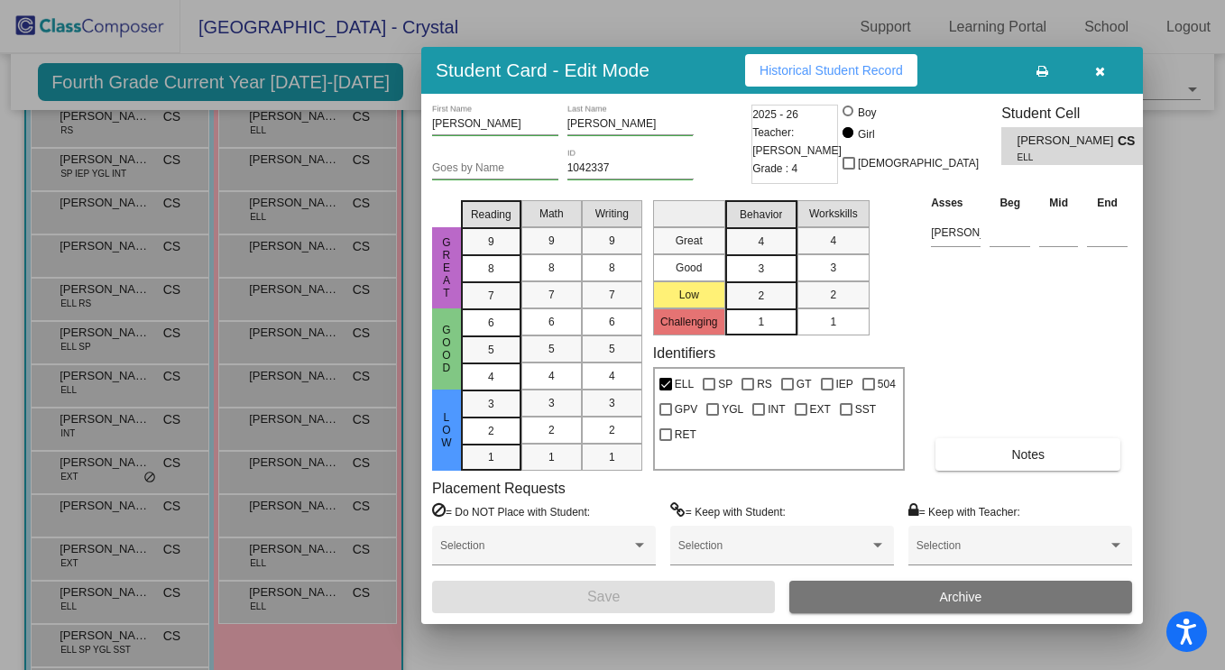
click at [839, 72] on span "Historical Student Record" at bounding box center [831, 70] width 143 height 14
click at [1105, 74] on button "button" at bounding box center [1100, 70] width 58 height 32
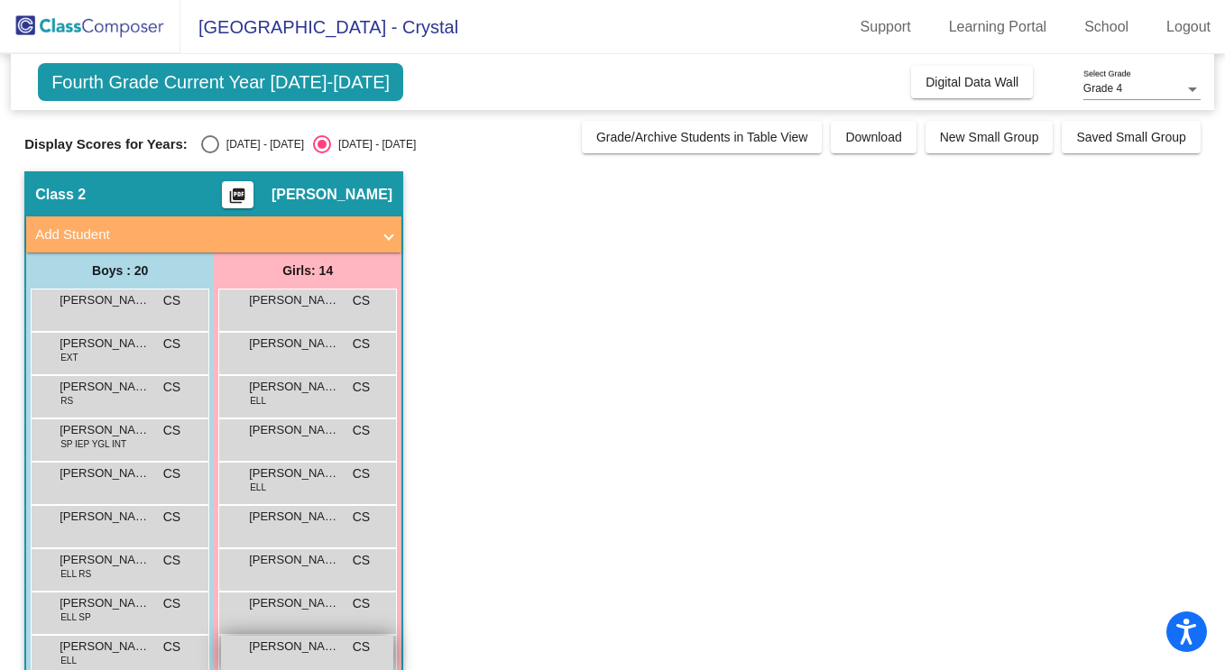
scroll to position [0, 0]
